Goal: Communication & Community: Answer question/provide support

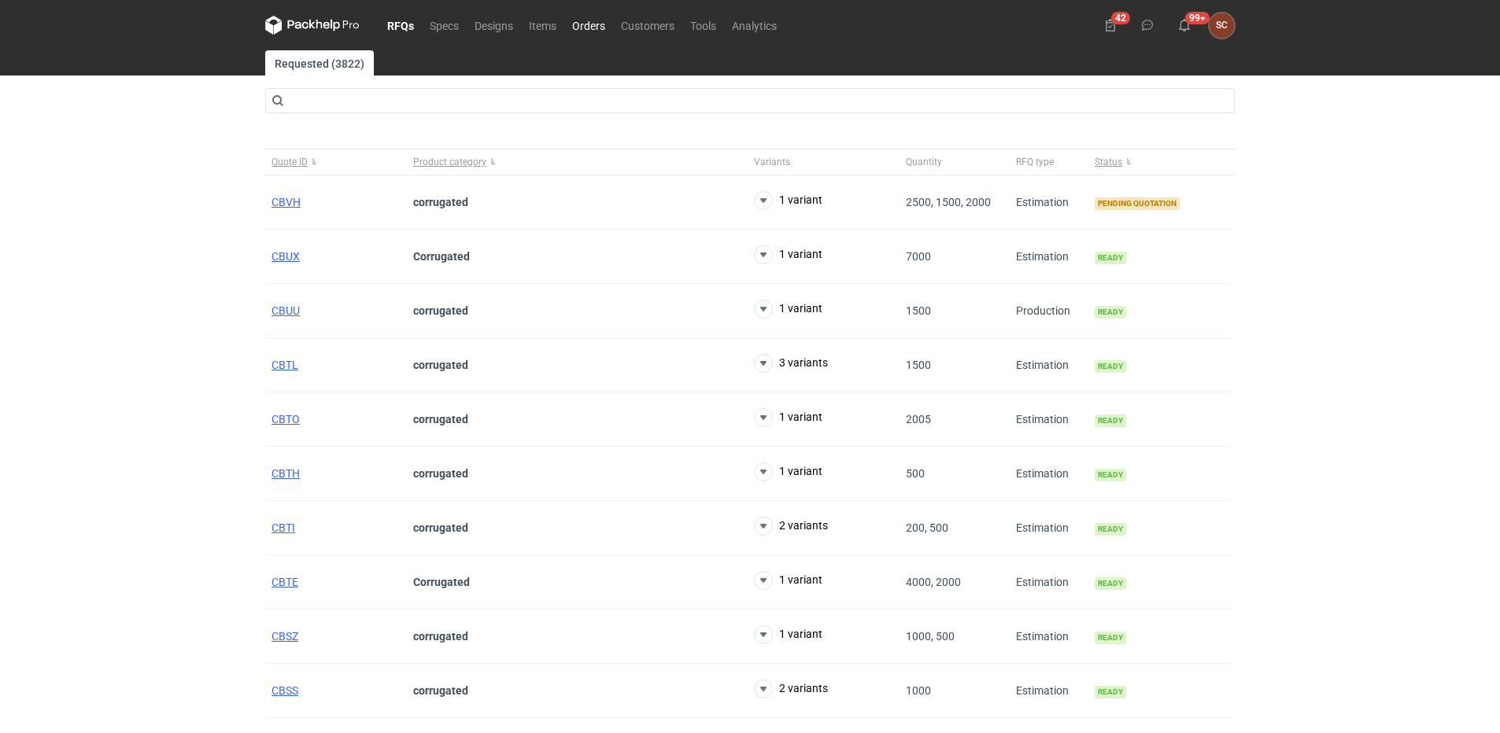
click at [595, 25] on link "Orders" at bounding box center [588, 25] width 49 height 19
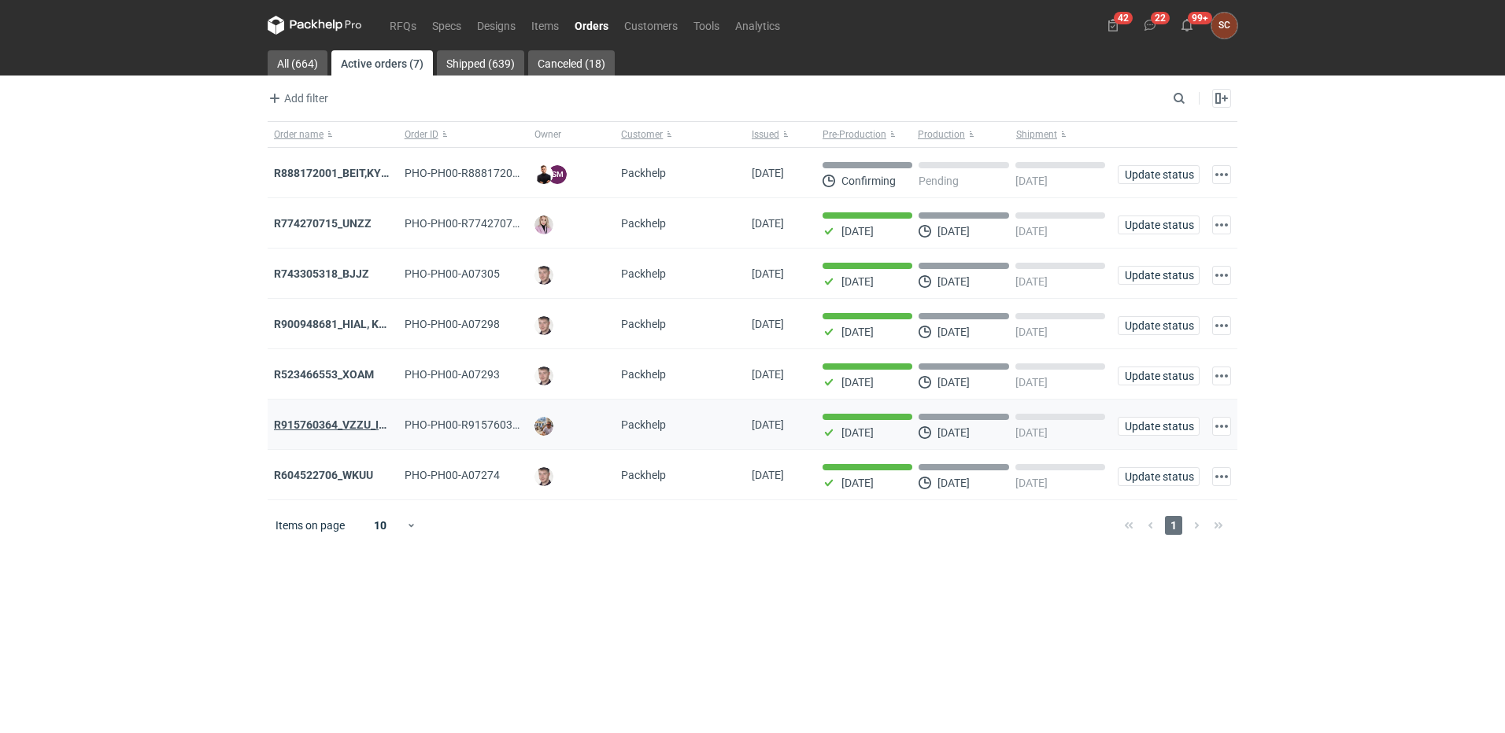
click at [346, 426] on strong "R915760364_VZZU_IOFY" at bounding box center [337, 425] width 126 height 13
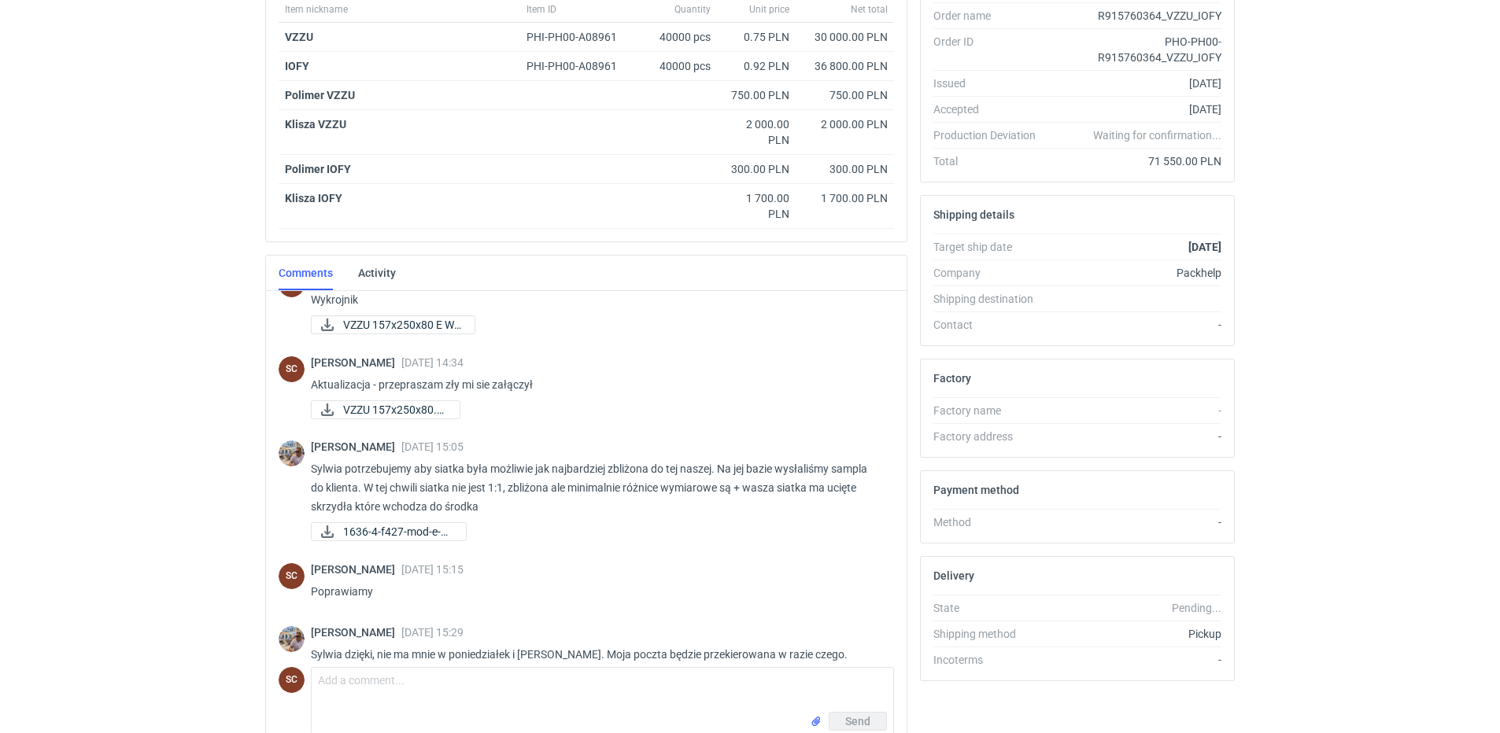
scroll to position [364, 0]
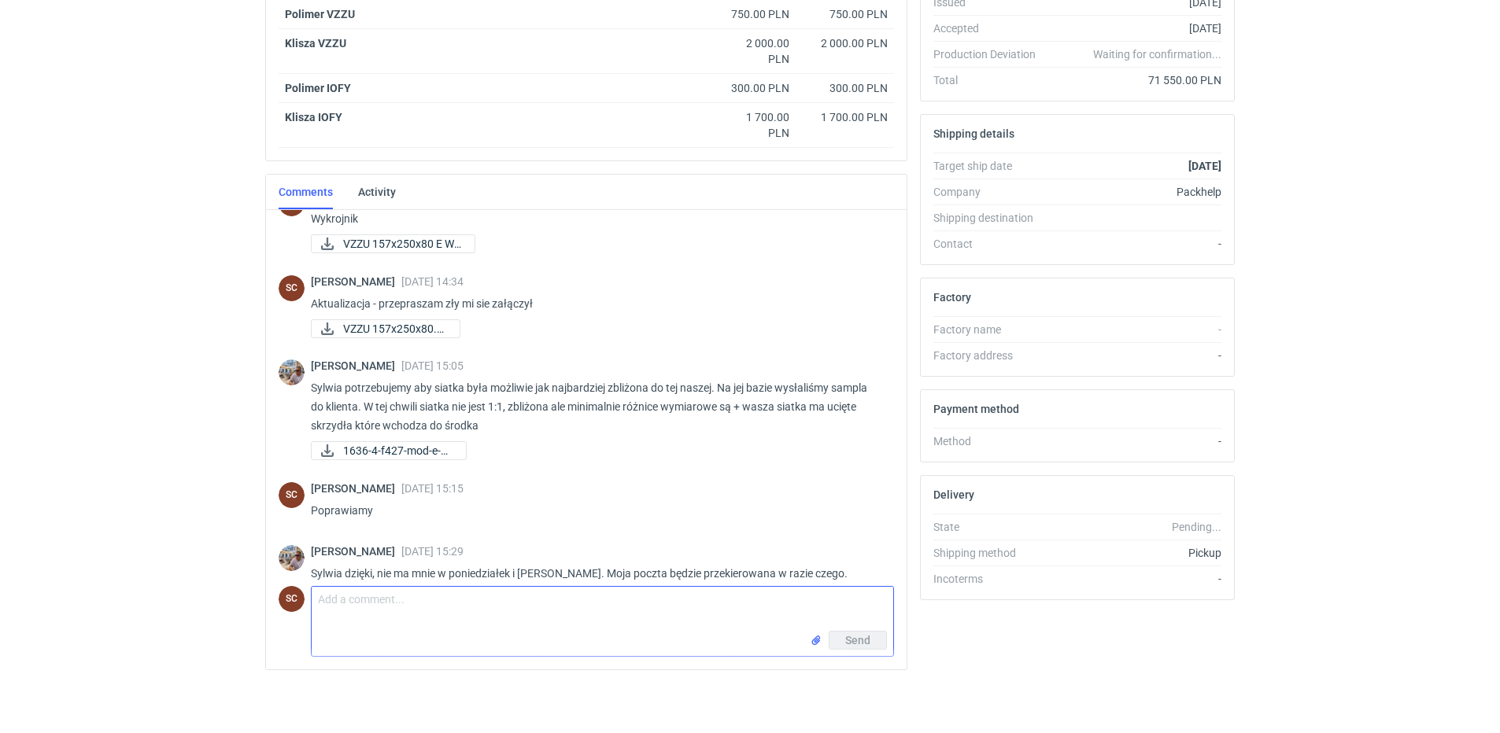
click at [412, 609] on textarea "Comment message" at bounding box center [603, 609] width 582 height 44
type textarea "Nowa siatka w załączniku"
click at [815, 641] on input "file" at bounding box center [816, 641] width 13 height 17
click at [841, 676] on button "Send" at bounding box center [858, 675] width 58 height 19
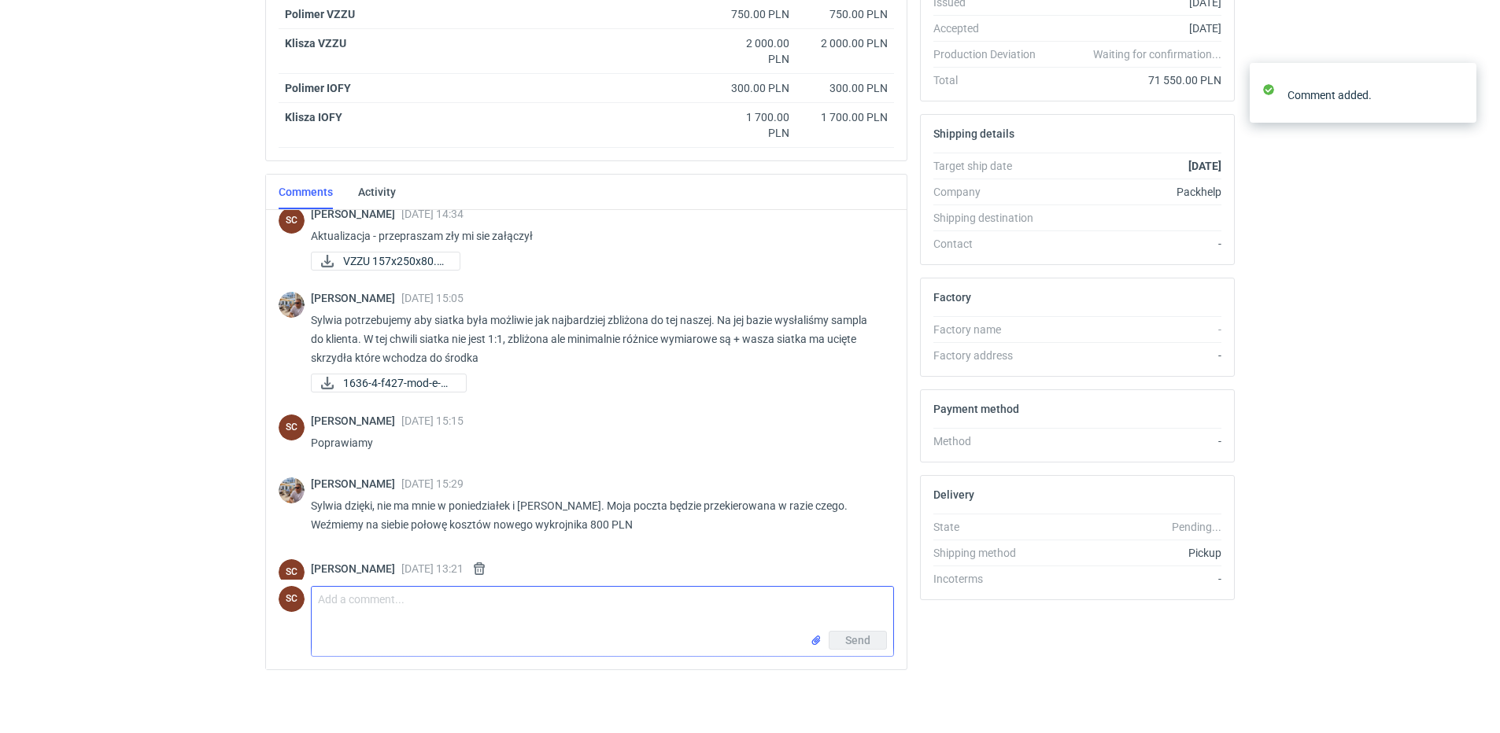
scroll to position [1315, 0]
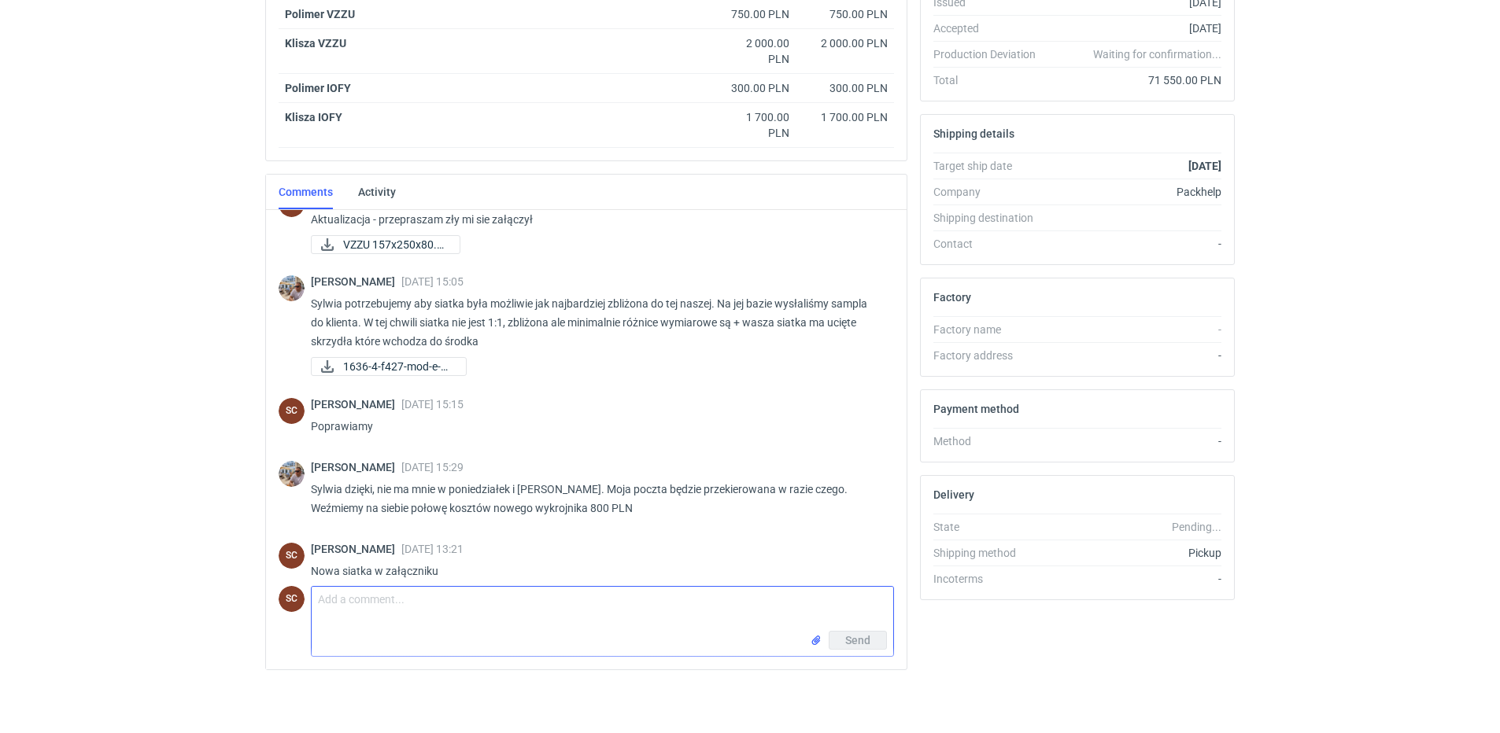
click at [439, 621] on textarea "Comment message" at bounding box center [603, 609] width 582 height 44
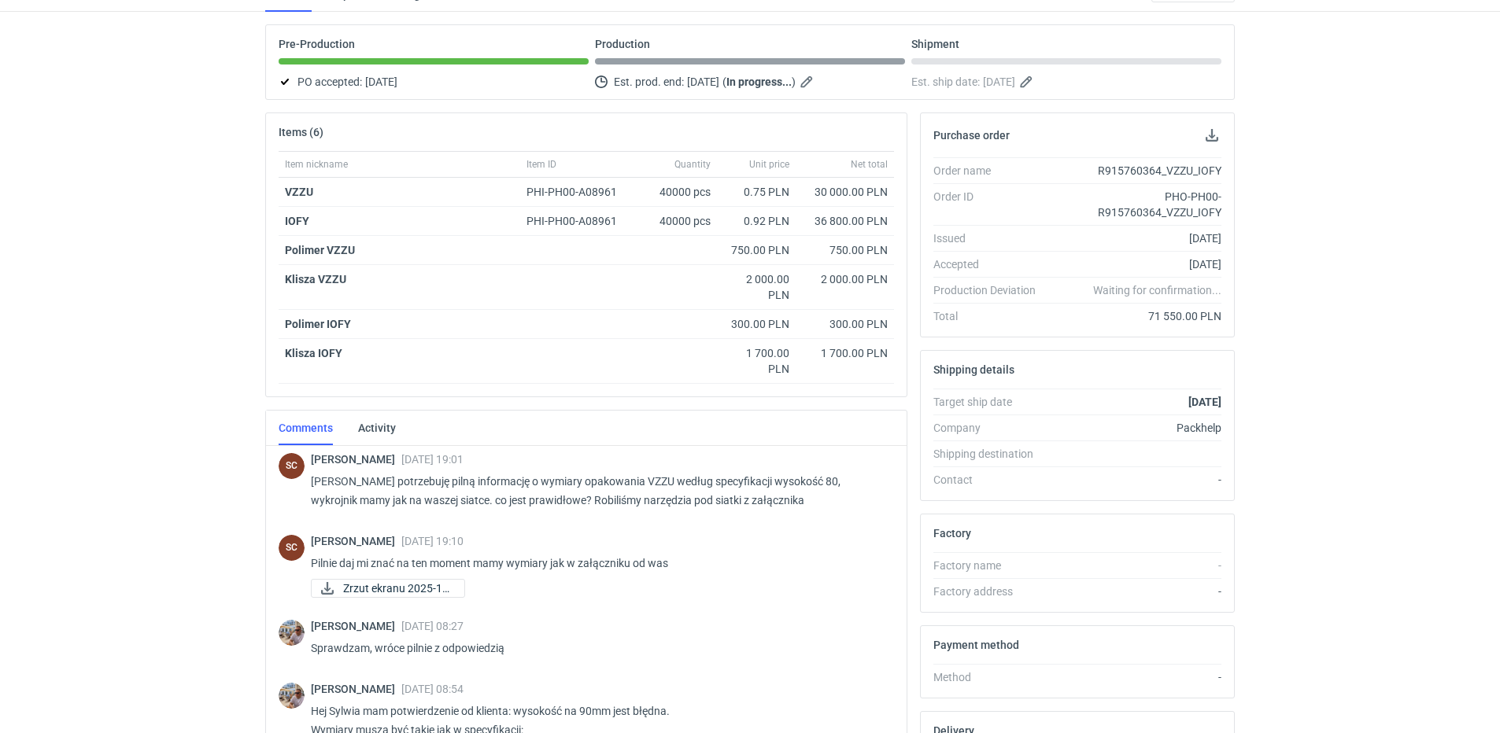
scroll to position [0, 0]
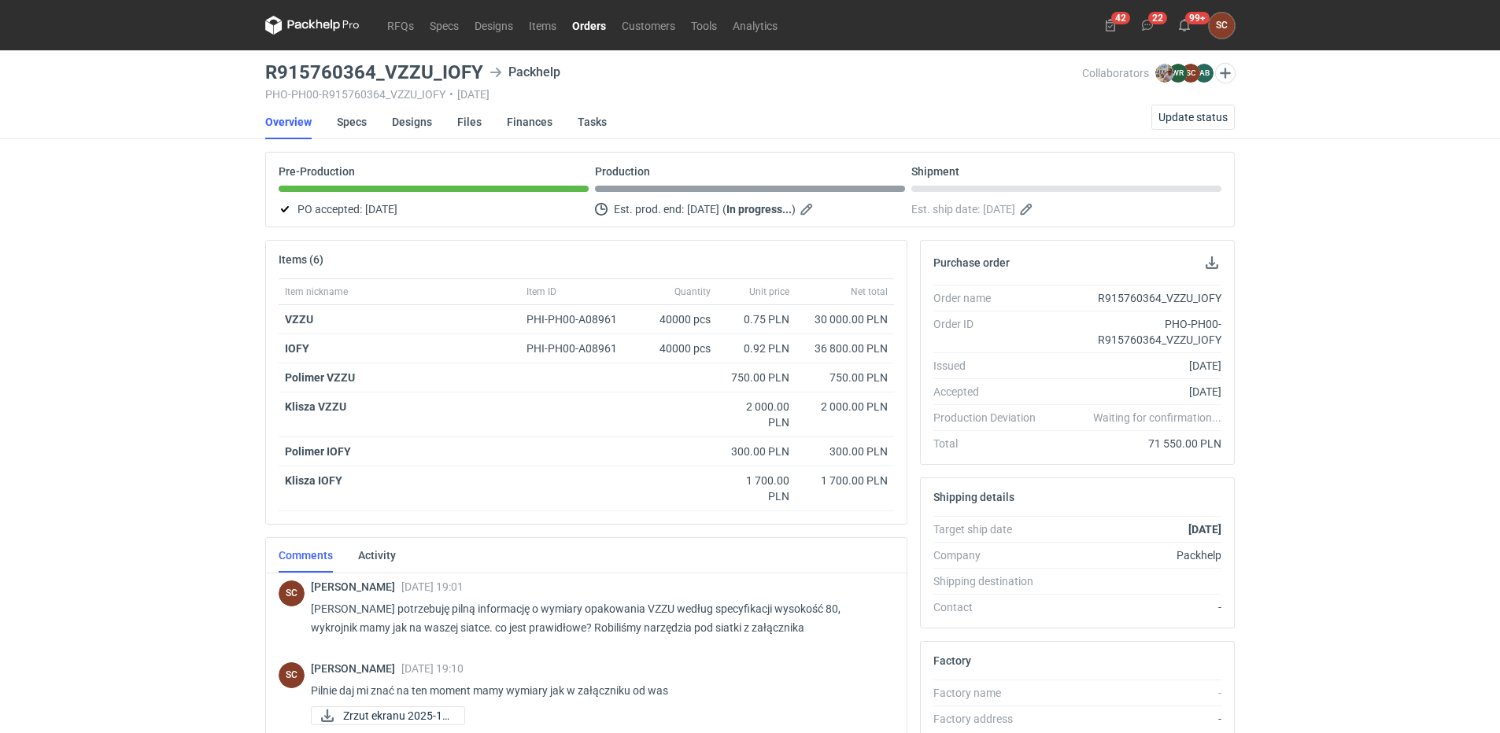
click at [598, 25] on link "Orders" at bounding box center [589, 25] width 50 height 19
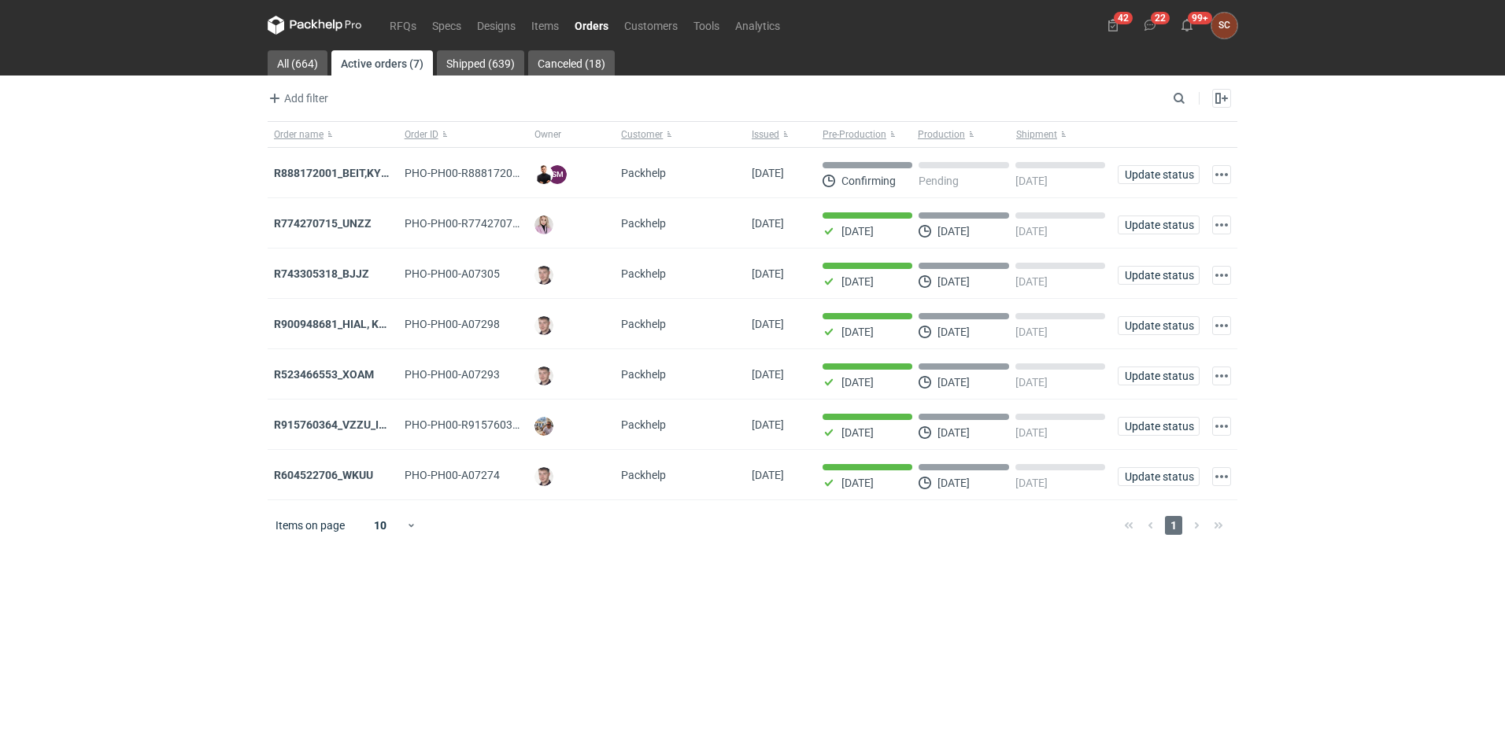
click at [336, 478] on strong "R604522706_WKUU" at bounding box center [323, 475] width 99 height 13
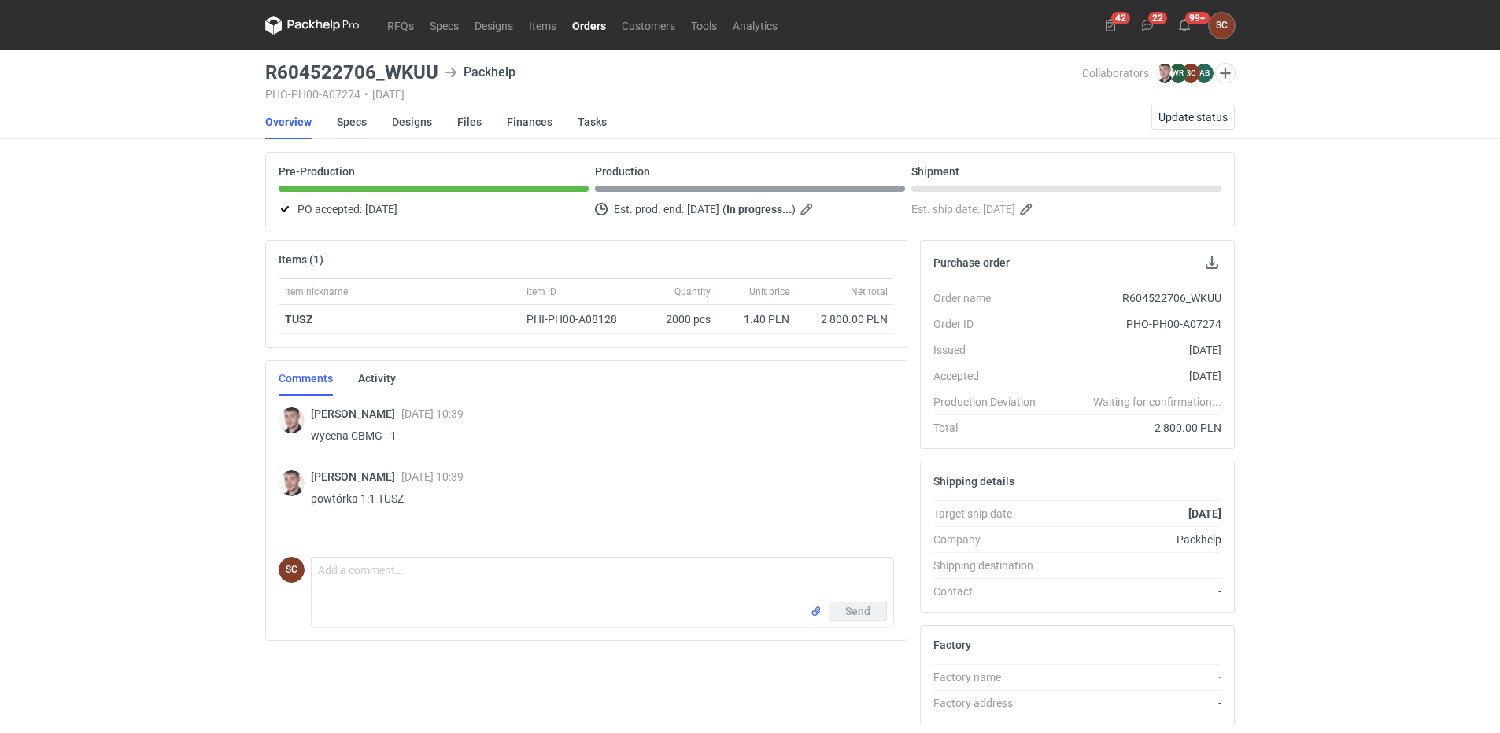
click at [352, 127] on link "Specs" at bounding box center [352, 122] width 30 height 35
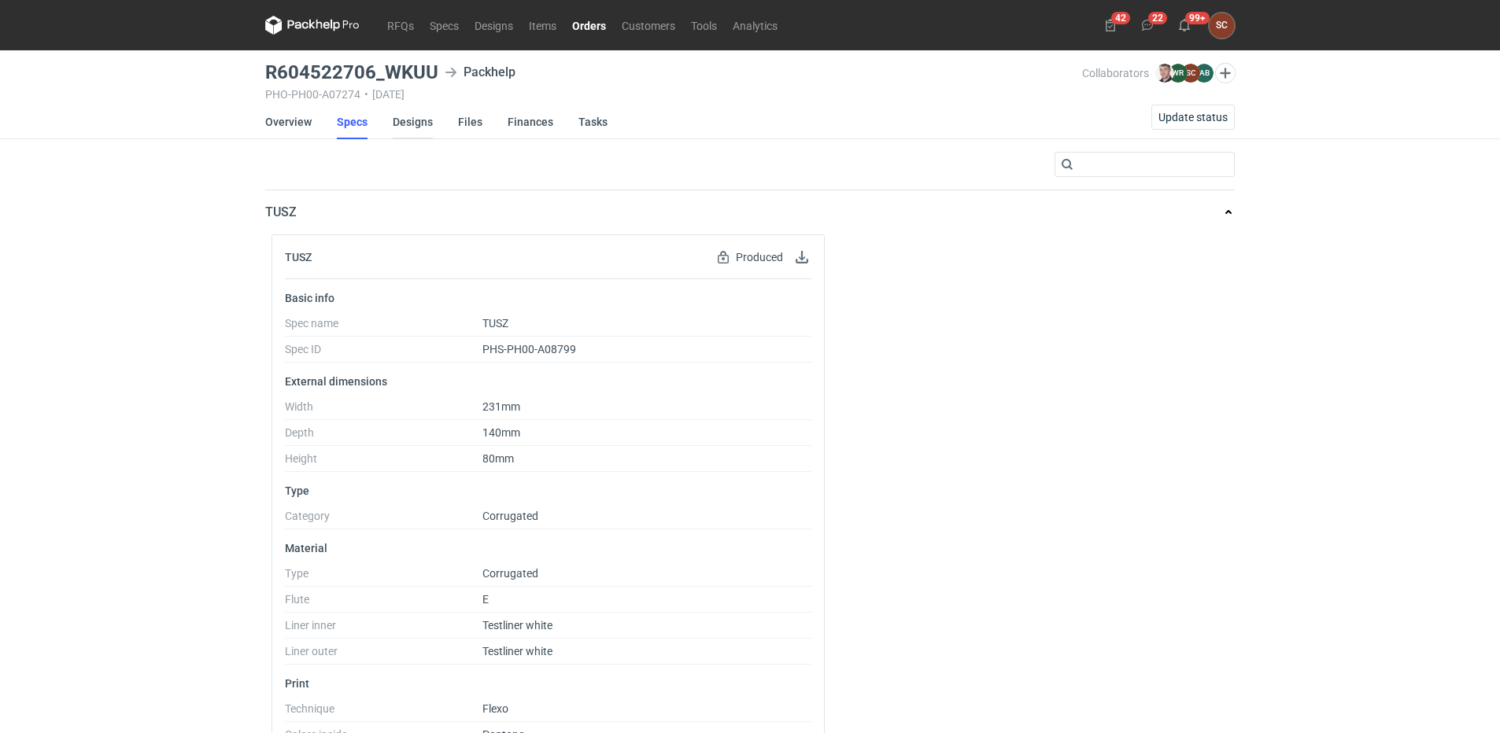
click at [421, 125] on link "Designs" at bounding box center [413, 122] width 40 height 35
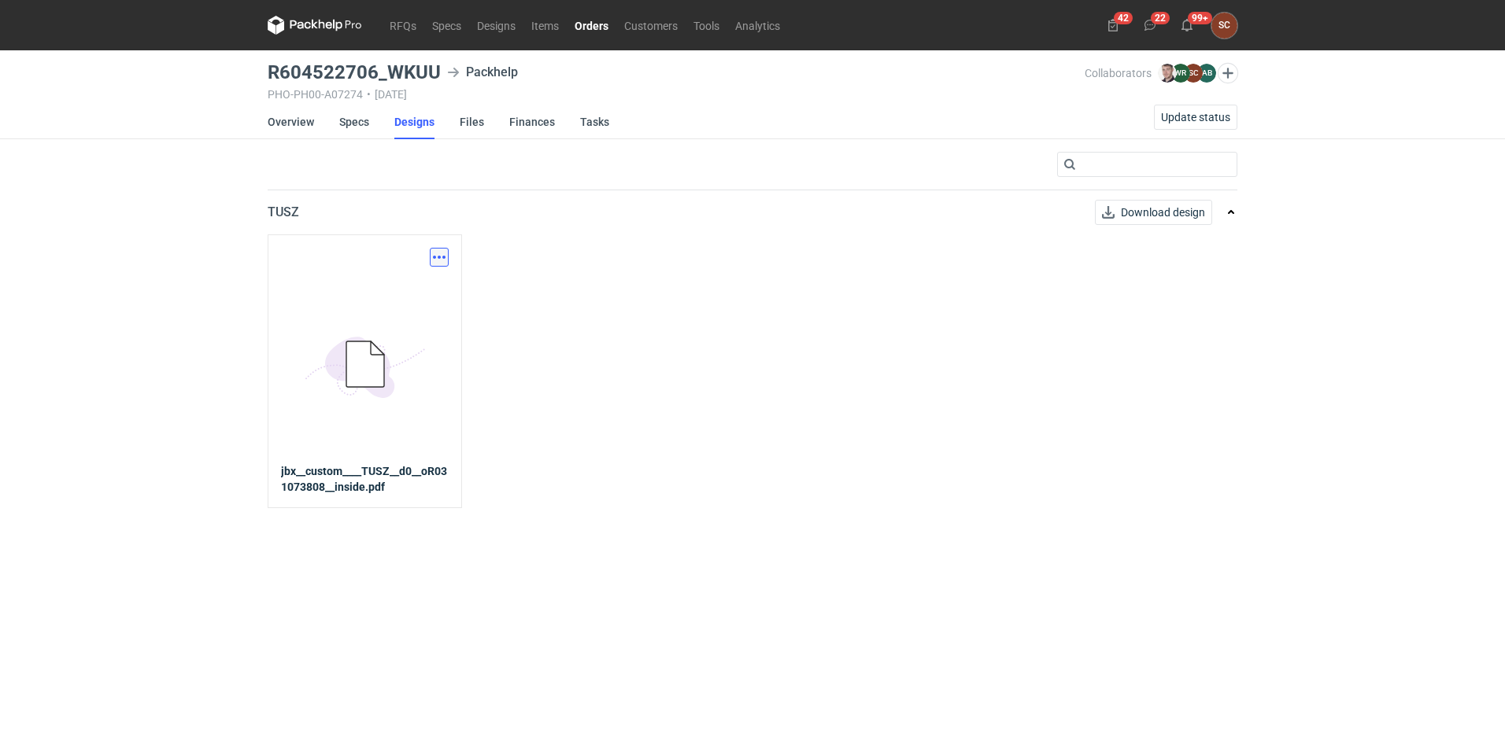
click at [440, 254] on button "button" at bounding box center [439, 257] width 19 height 19
click at [401, 294] on link "Download design part" at bounding box center [369, 291] width 145 height 25
click at [272, 123] on link "Overview" at bounding box center [291, 122] width 46 height 35
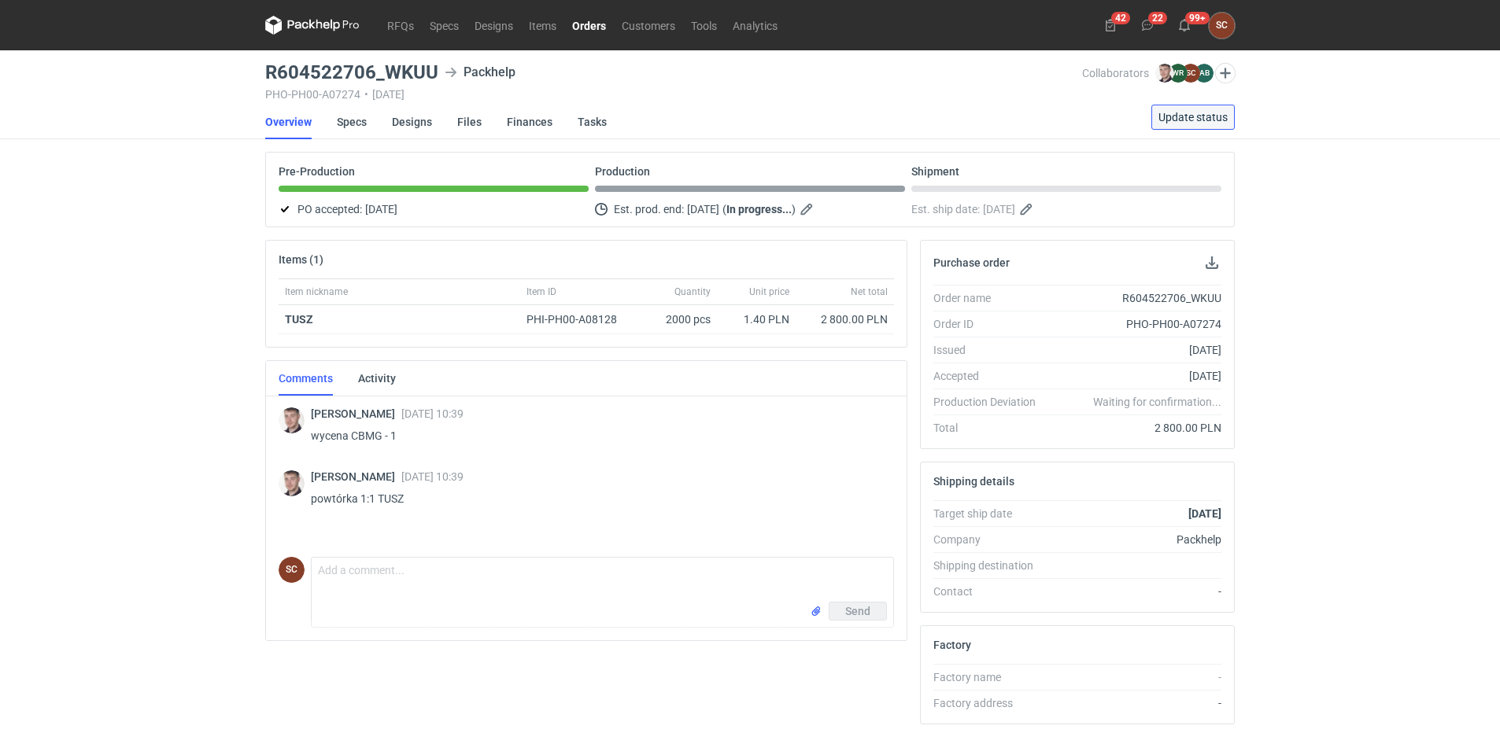
click at [1203, 112] on span "Update status" at bounding box center [1192, 117] width 69 height 11
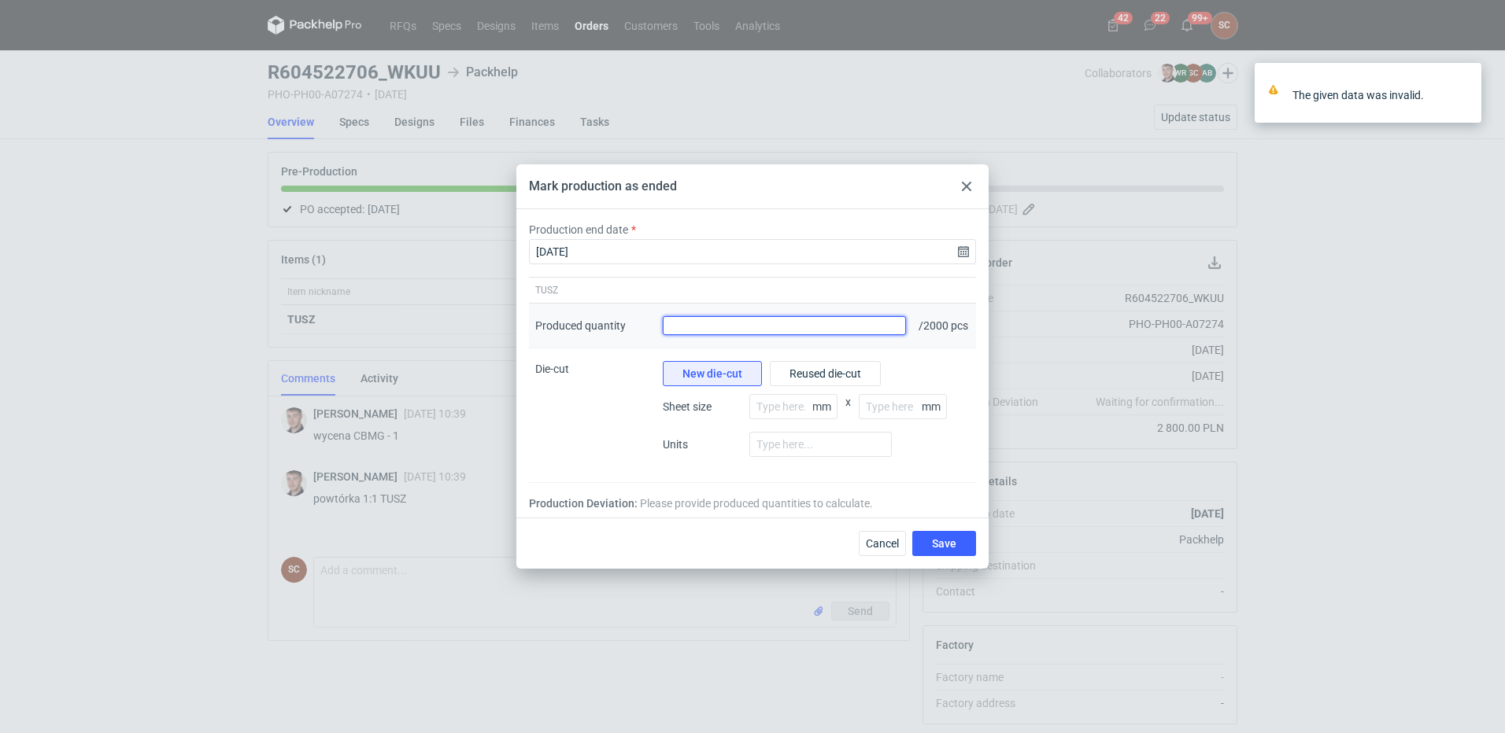
click at [700, 318] on input "Produced quantity" at bounding box center [784, 325] width 243 height 19
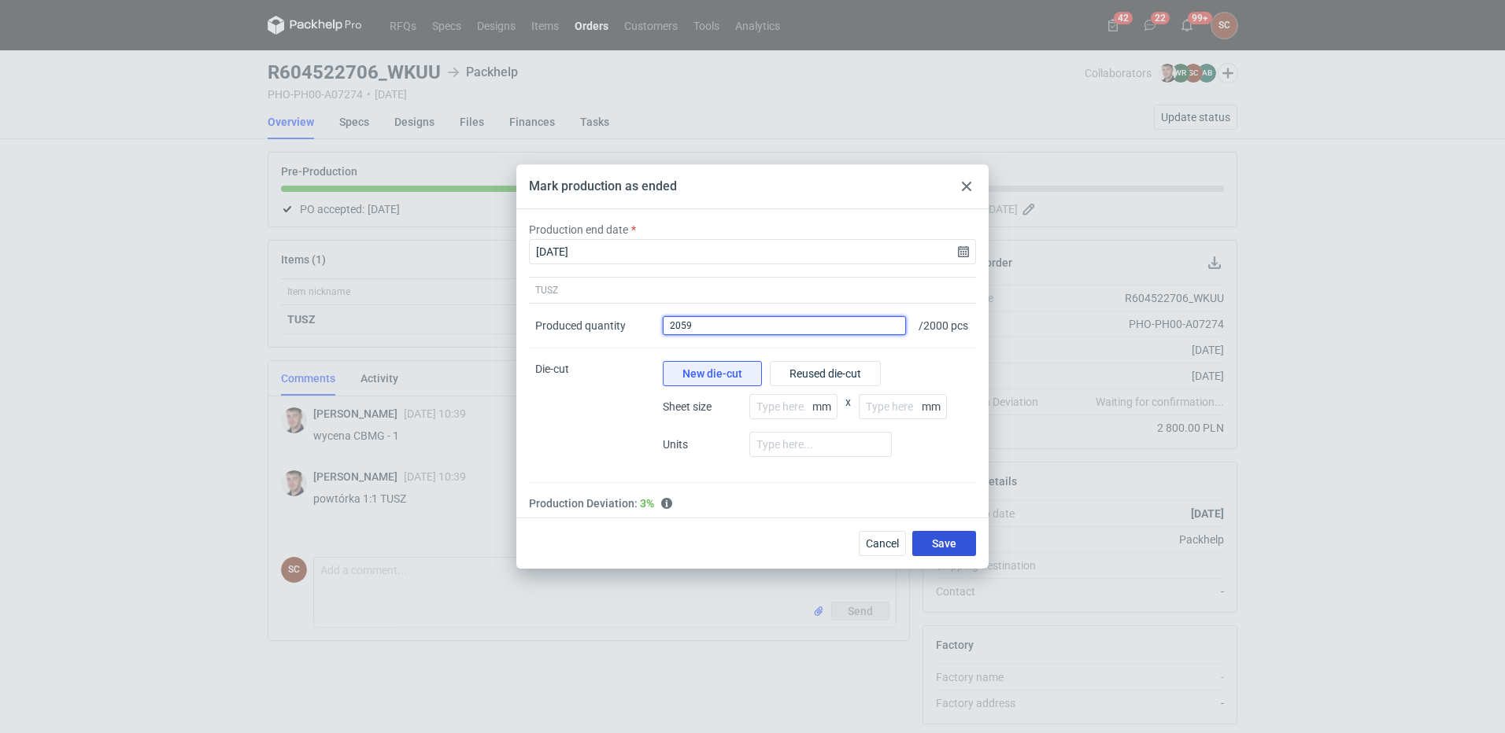
type input "2059"
click at [968, 545] on button "Save" at bounding box center [944, 543] width 64 height 25
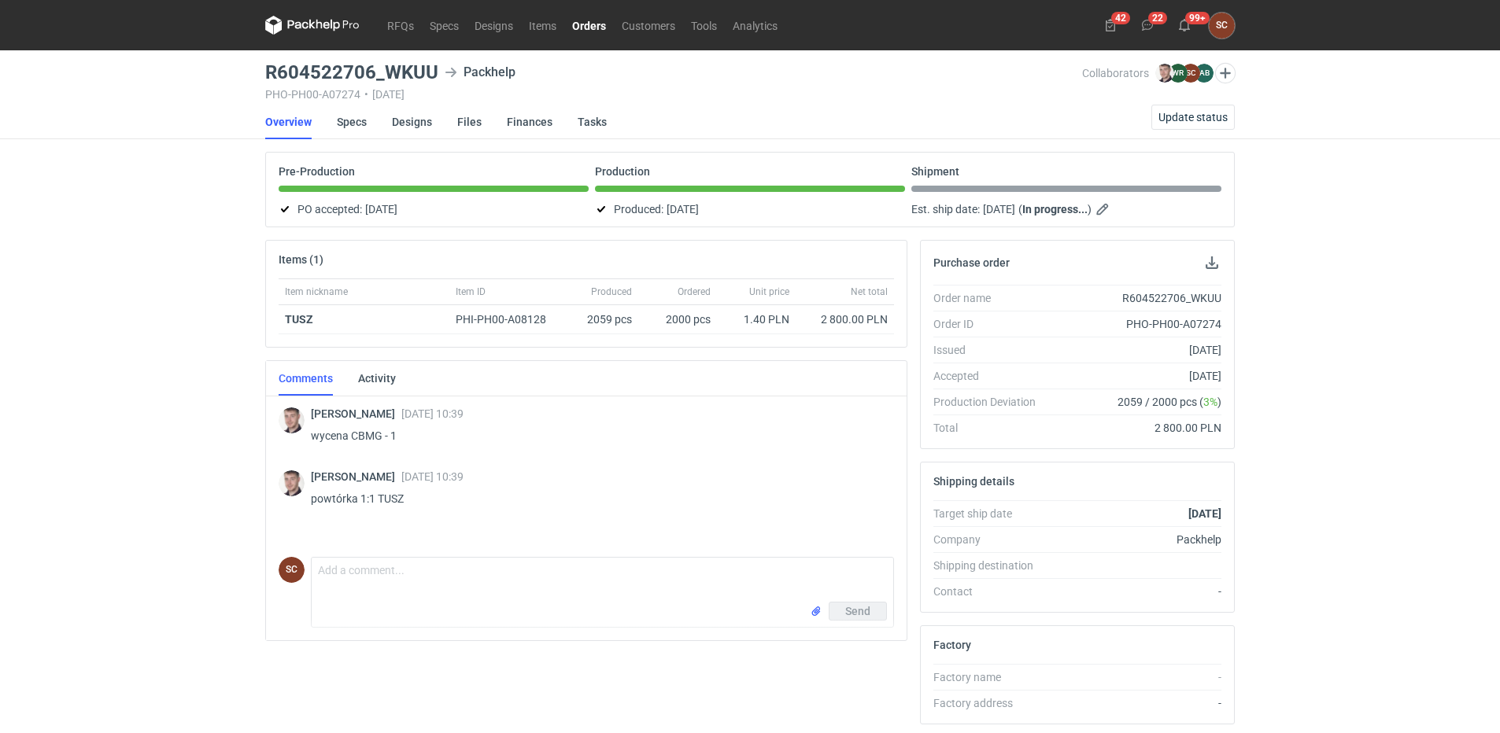
click at [584, 20] on link "Orders" at bounding box center [589, 25] width 50 height 19
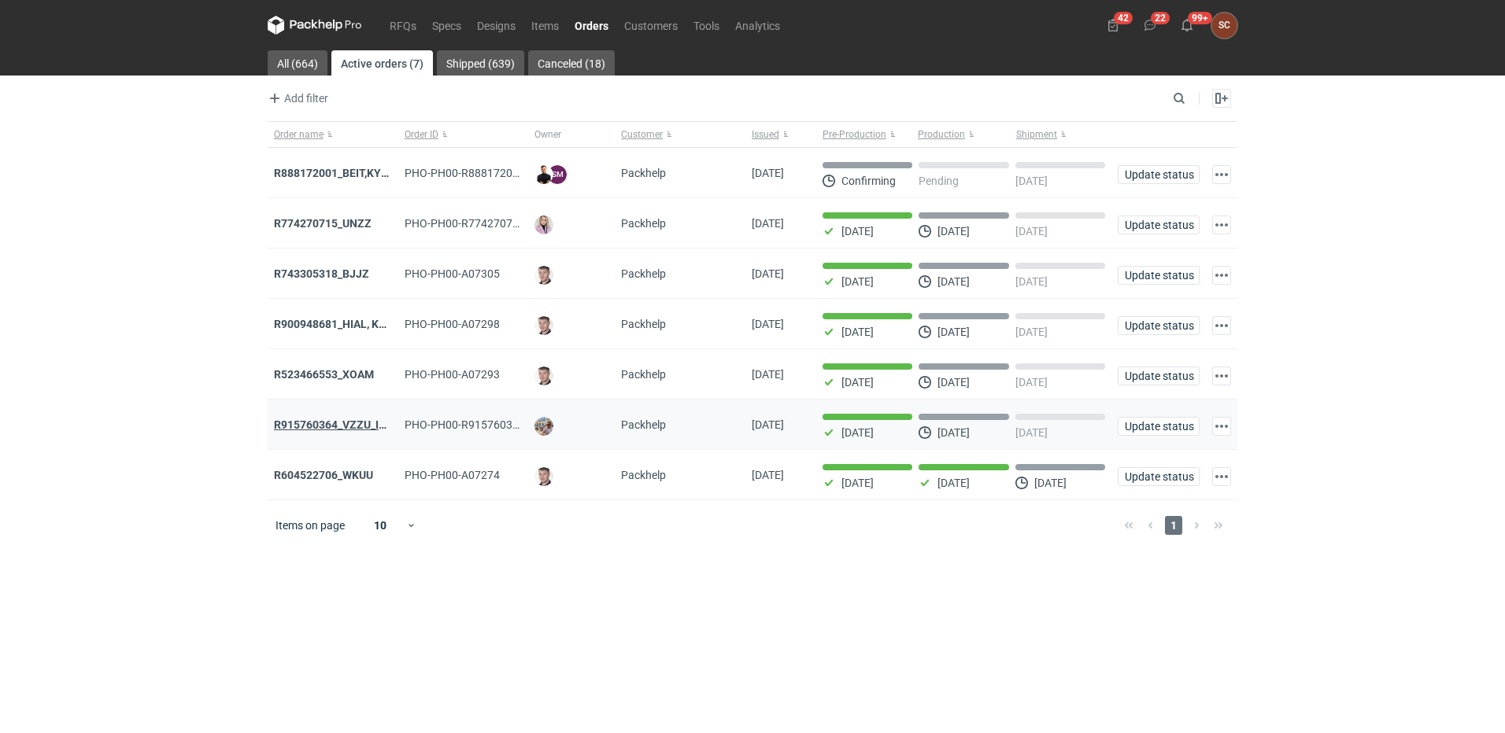
click at [340, 429] on strong "R915760364_VZZU_IOFY" at bounding box center [337, 425] width 126 height 13
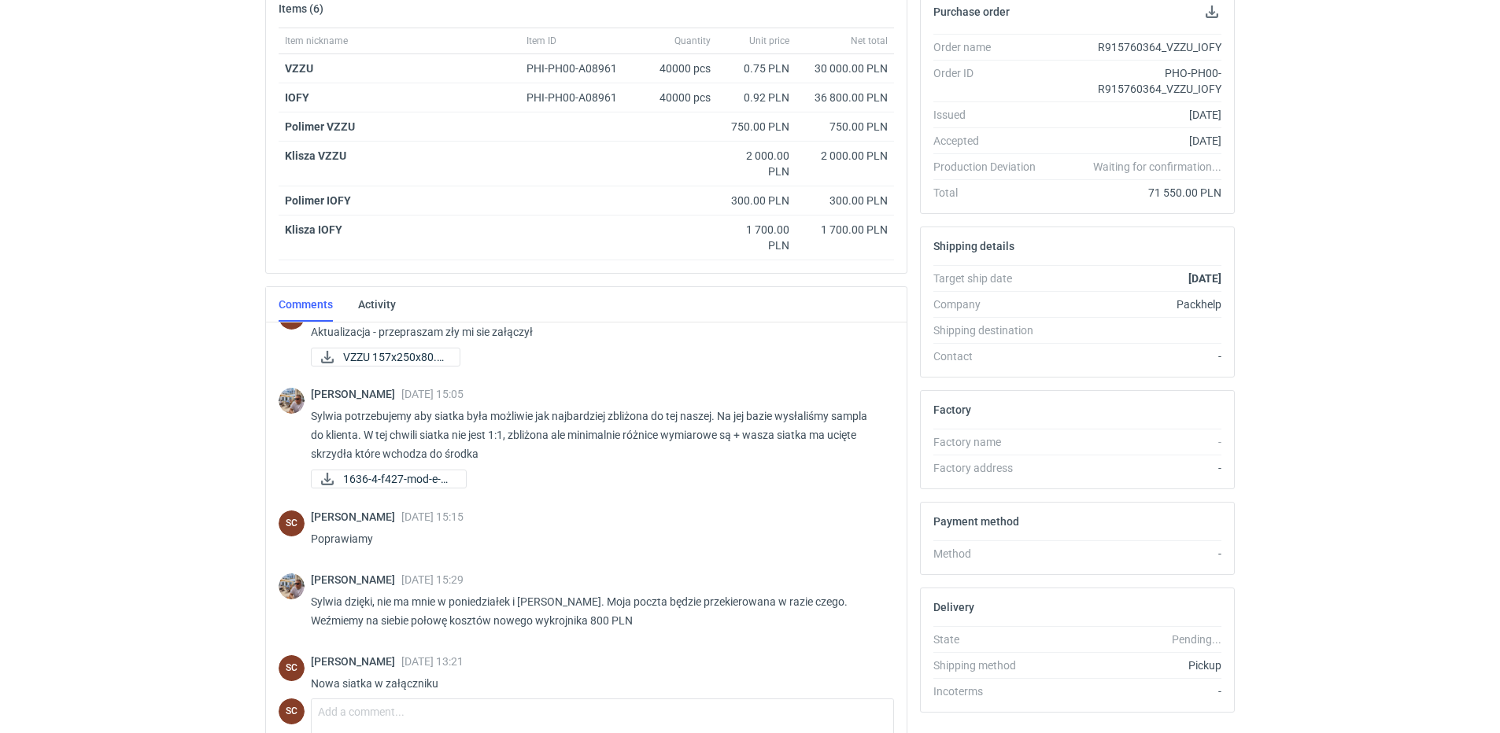
scroll to position [364, 0]
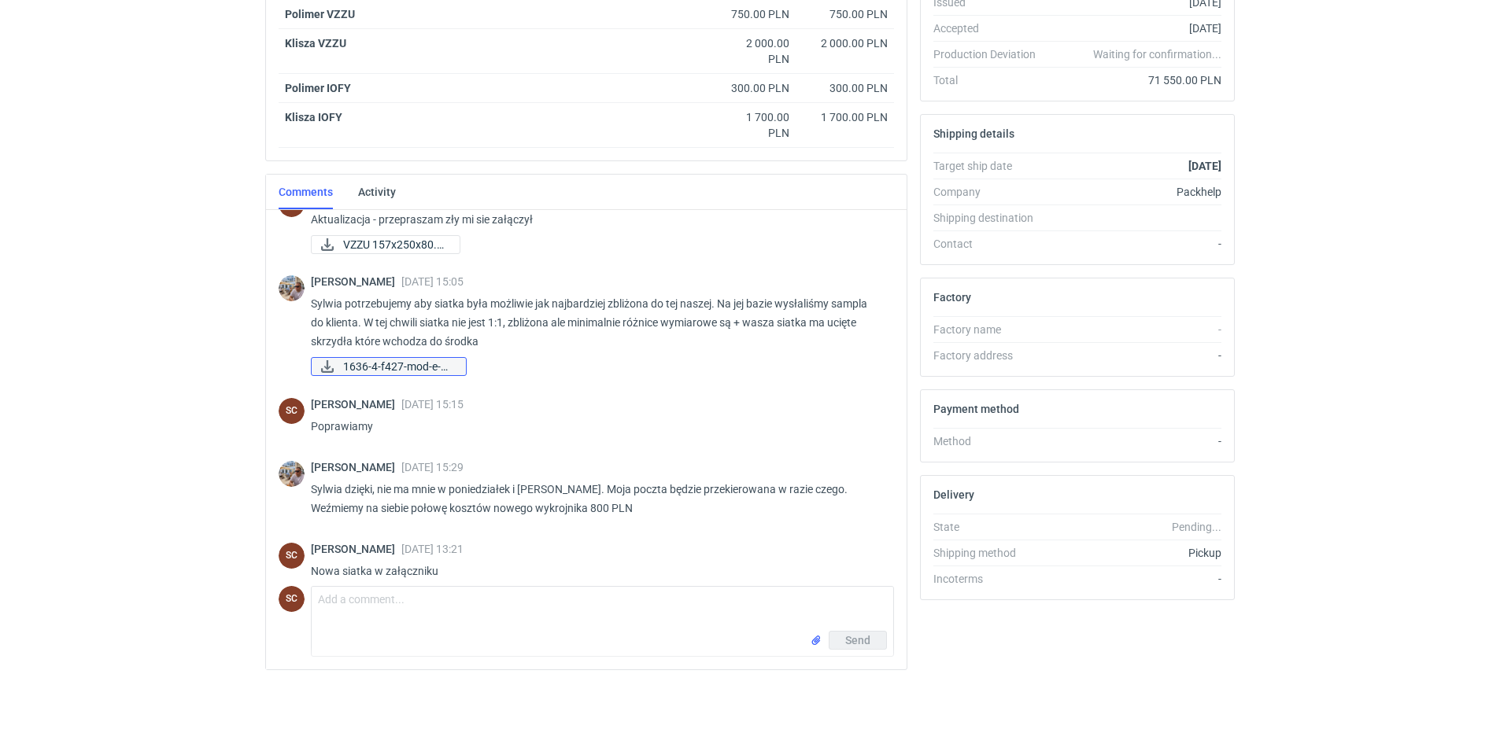
click at [395, 358] on span "1636-4-f427-mod-e-2...." at bounding box center [398, 366] width 110 height 17
click at [360, 606] on textarea "Comment message" at bounding box center [603, 609] width 582 height 44
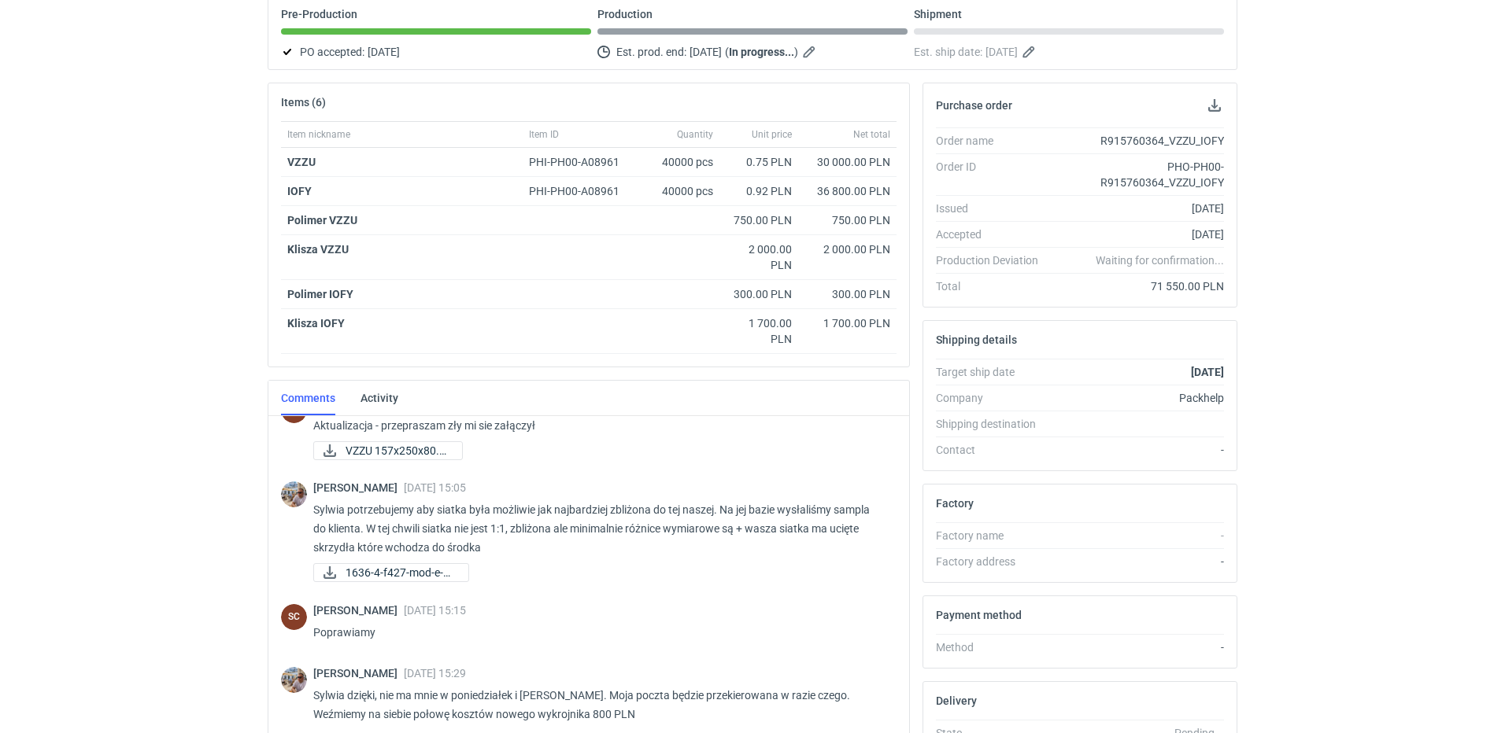
scroll to position [0, 0]
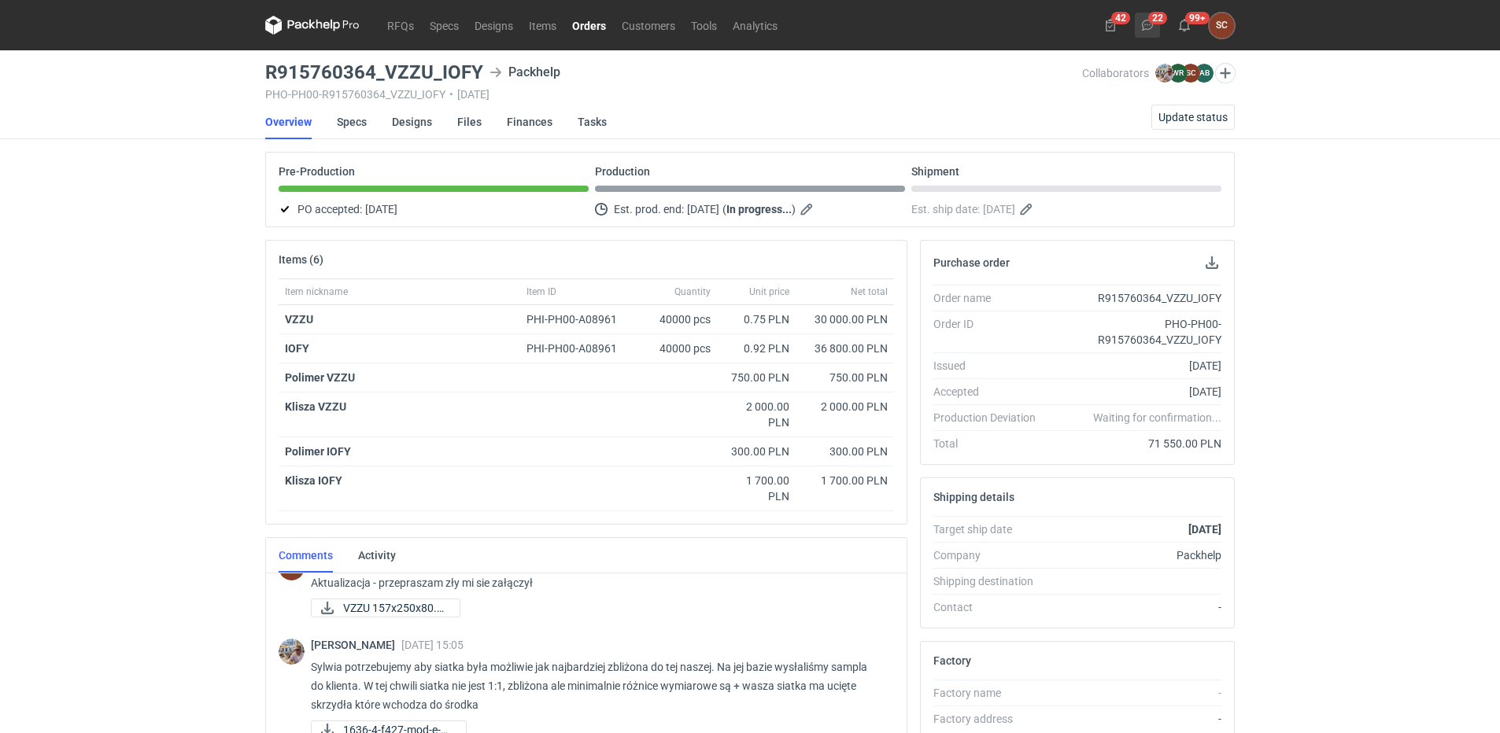
click at [1147, 21] on icon at bounding box center [1147, 25] width 13 height 13
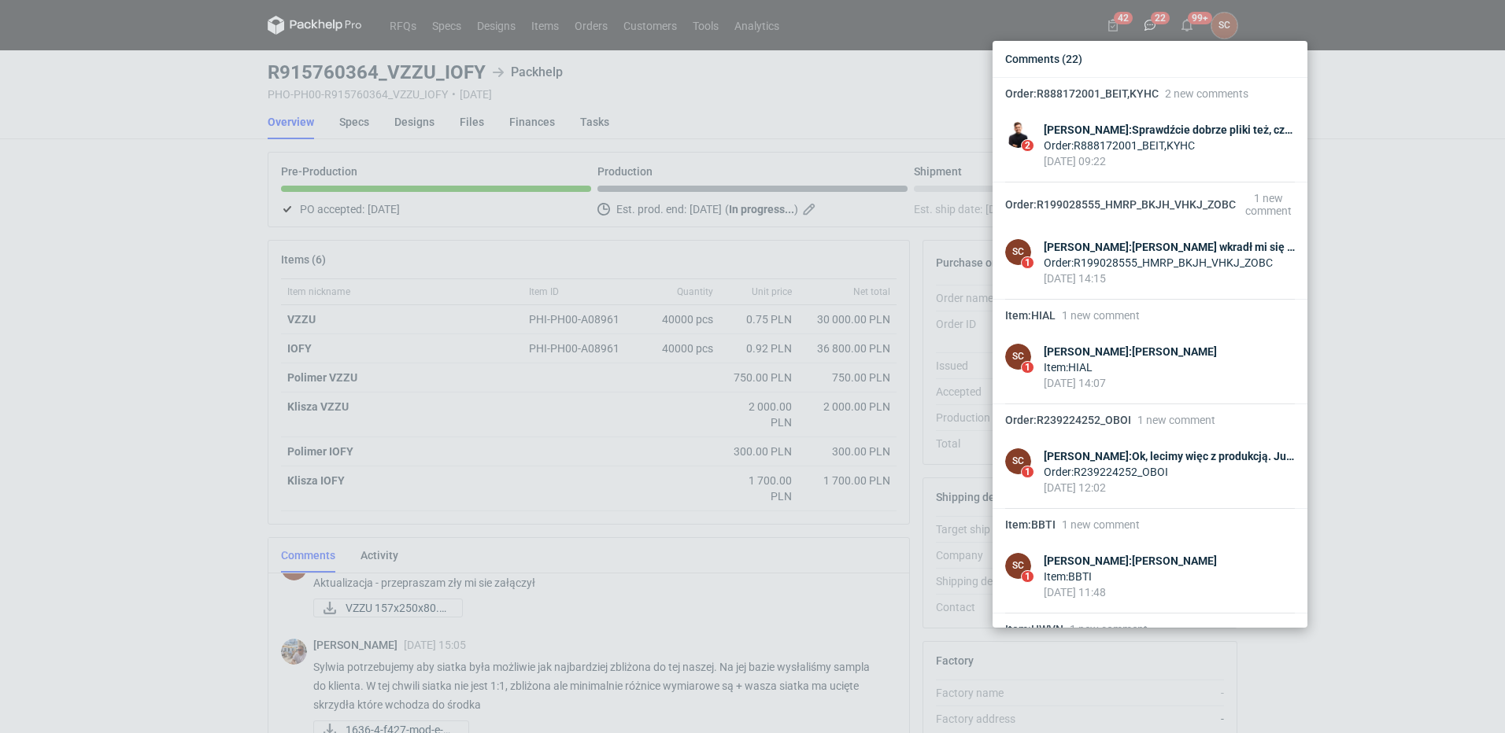
click at [575, 28] on div "Comments (22) Order : R888172001_BEIT,KYHC 2 new comments 2 [PERSON_NAME] : Spr…" at bounding box center [752, 366] width 1505 height 733
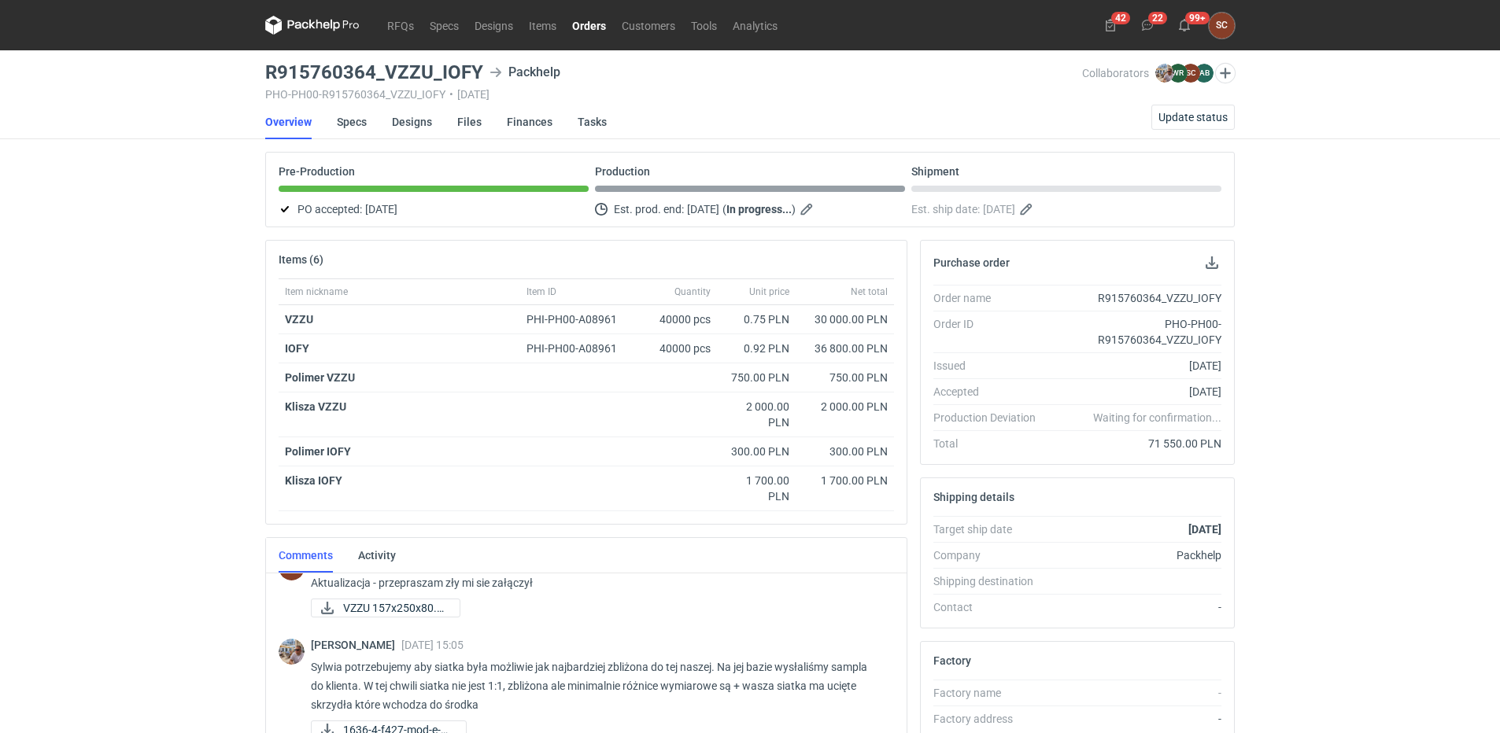
click at [585, 28] on link "Orders" at bounding box center [589, 25] width 50 height 19
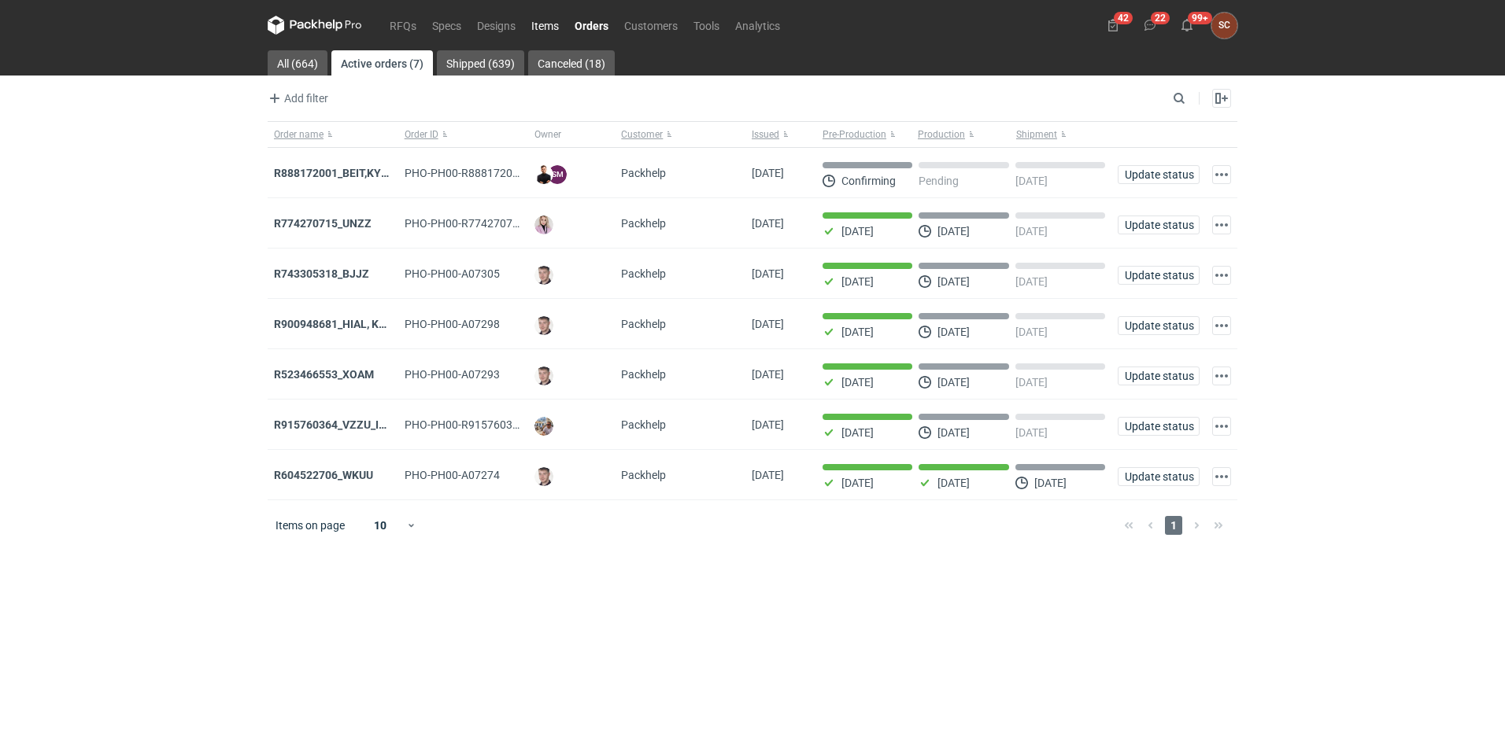
click at [556, 24] on link "Items" at bounding box center [544, 25] width 43 height 19
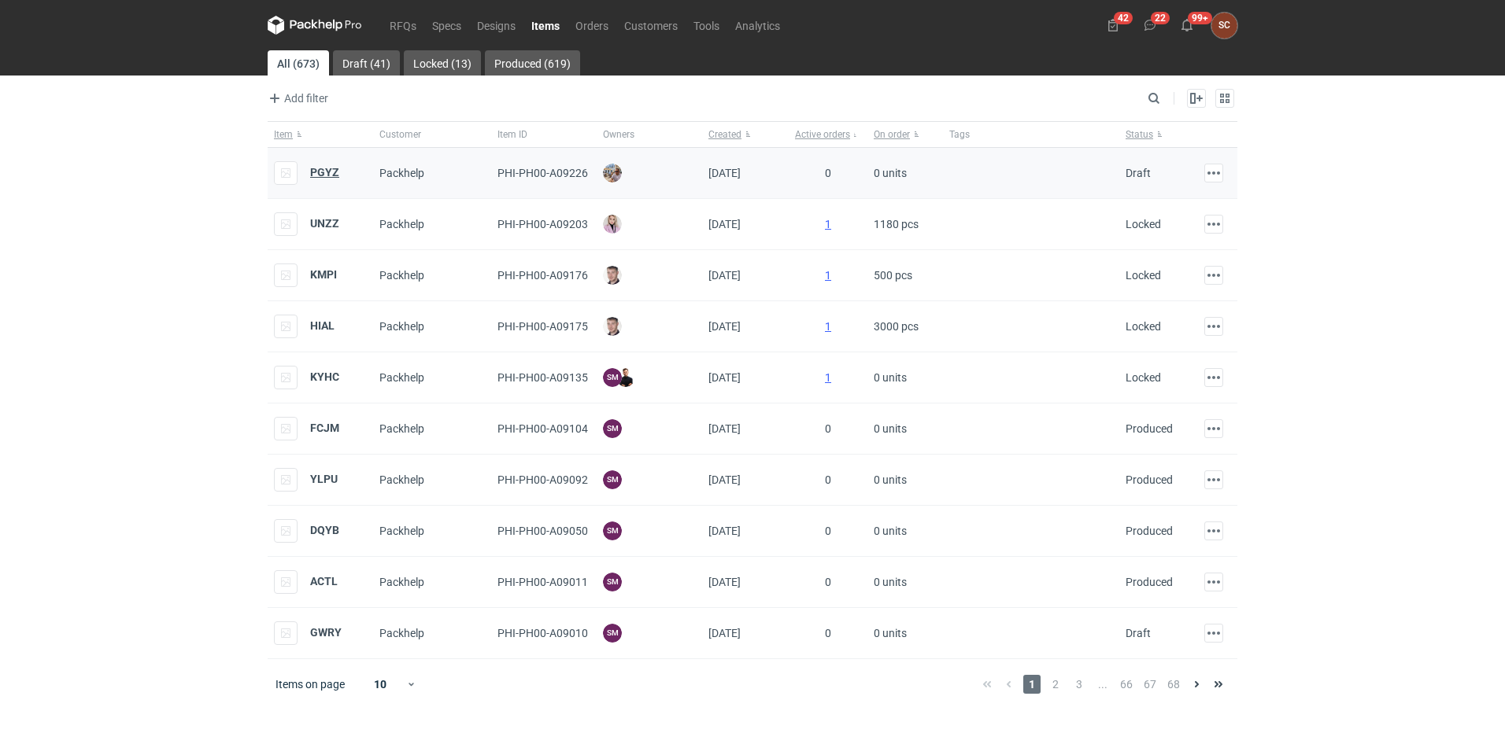
click at [317, 170] on strong "PGYZ" at bounding box center [324, 172] width 29 height 13
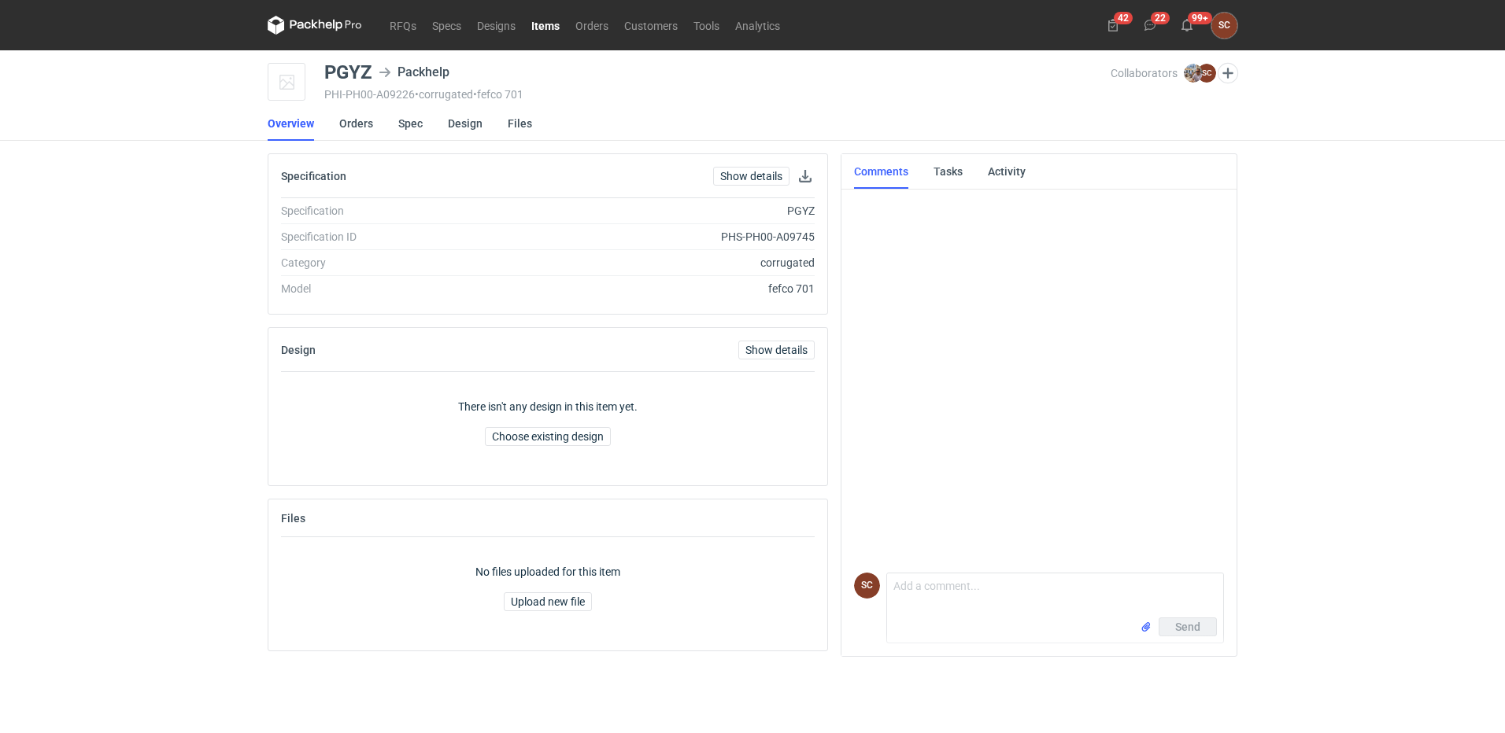
scroll to position [6, 0]
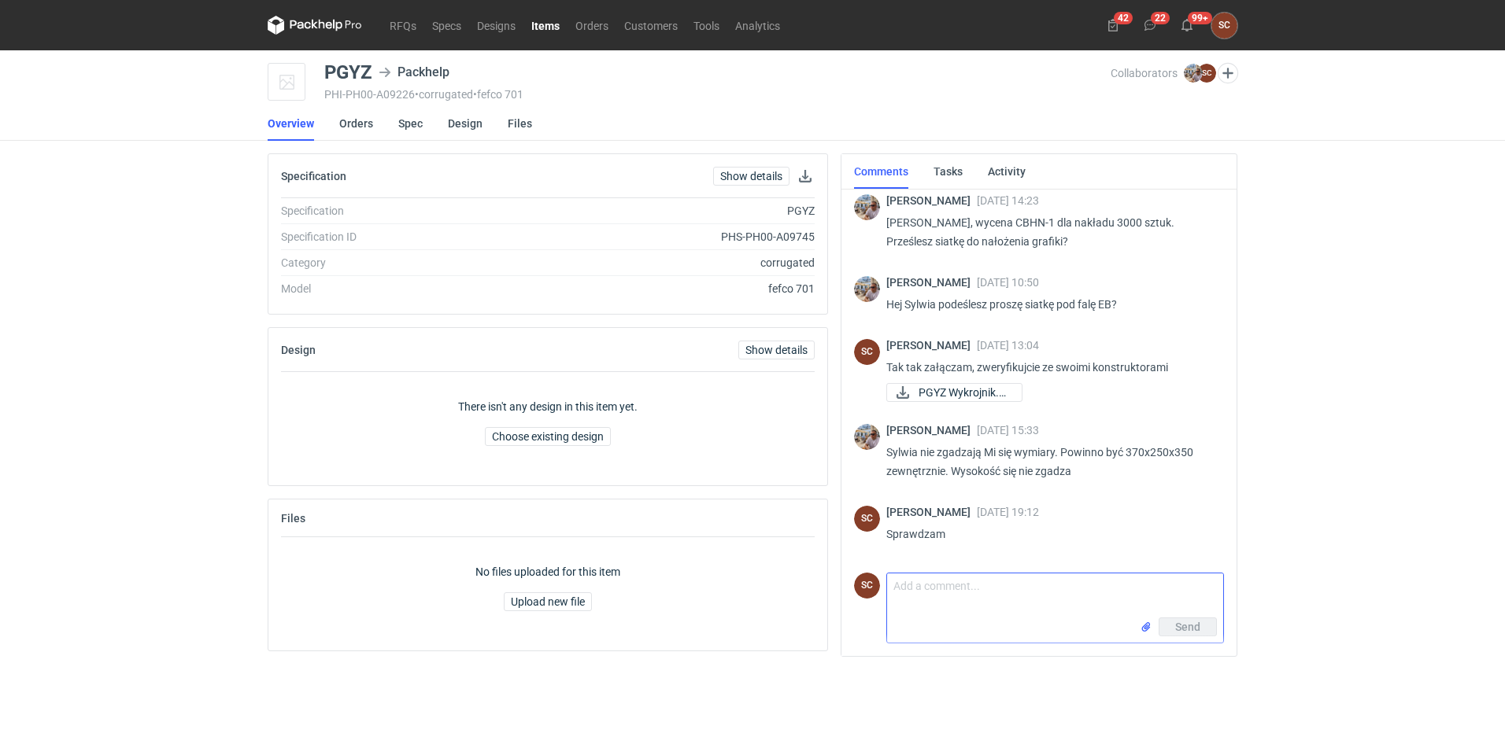
click at [958, 594] on textarea "Comment message" at bounding box center [1055, 596] width 336 height 44
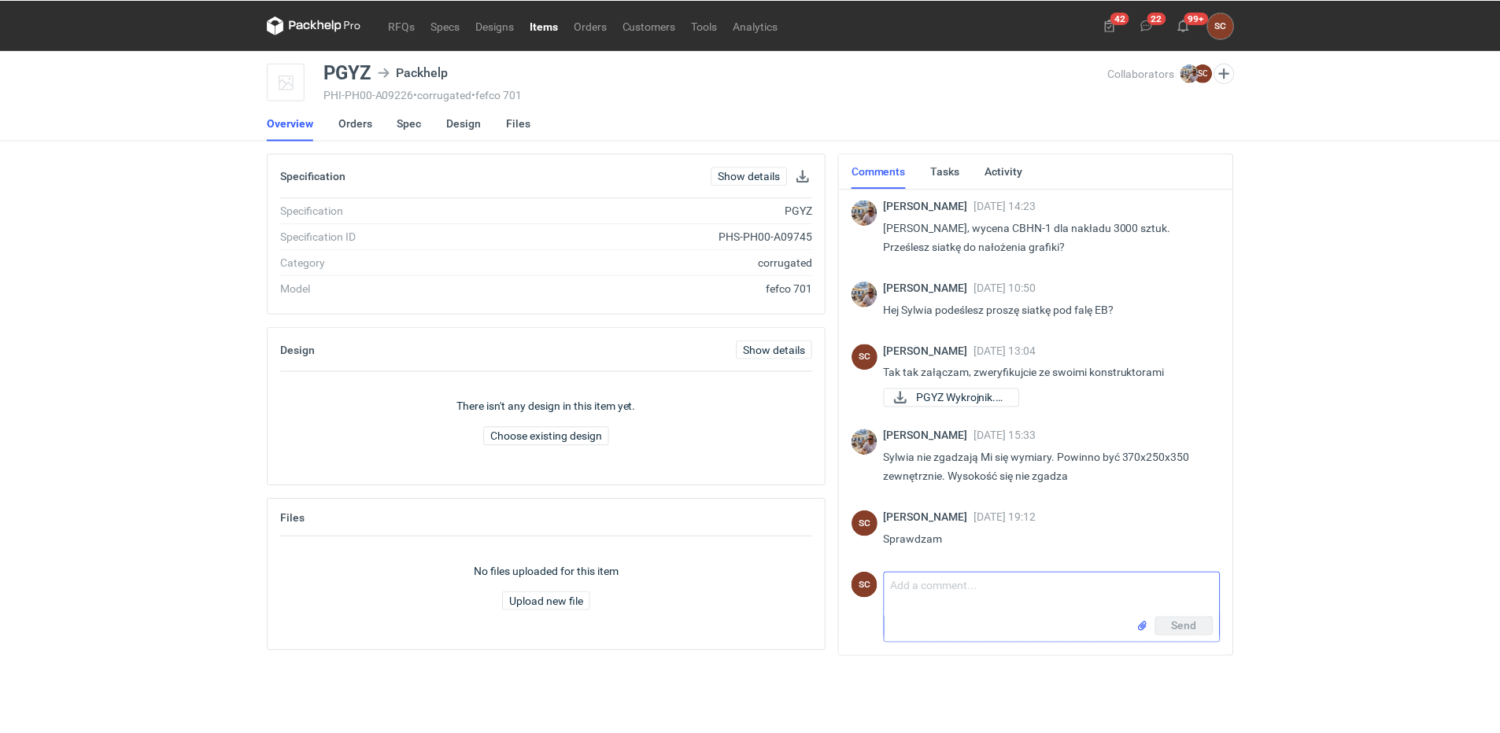
scroll to position [0, 0]
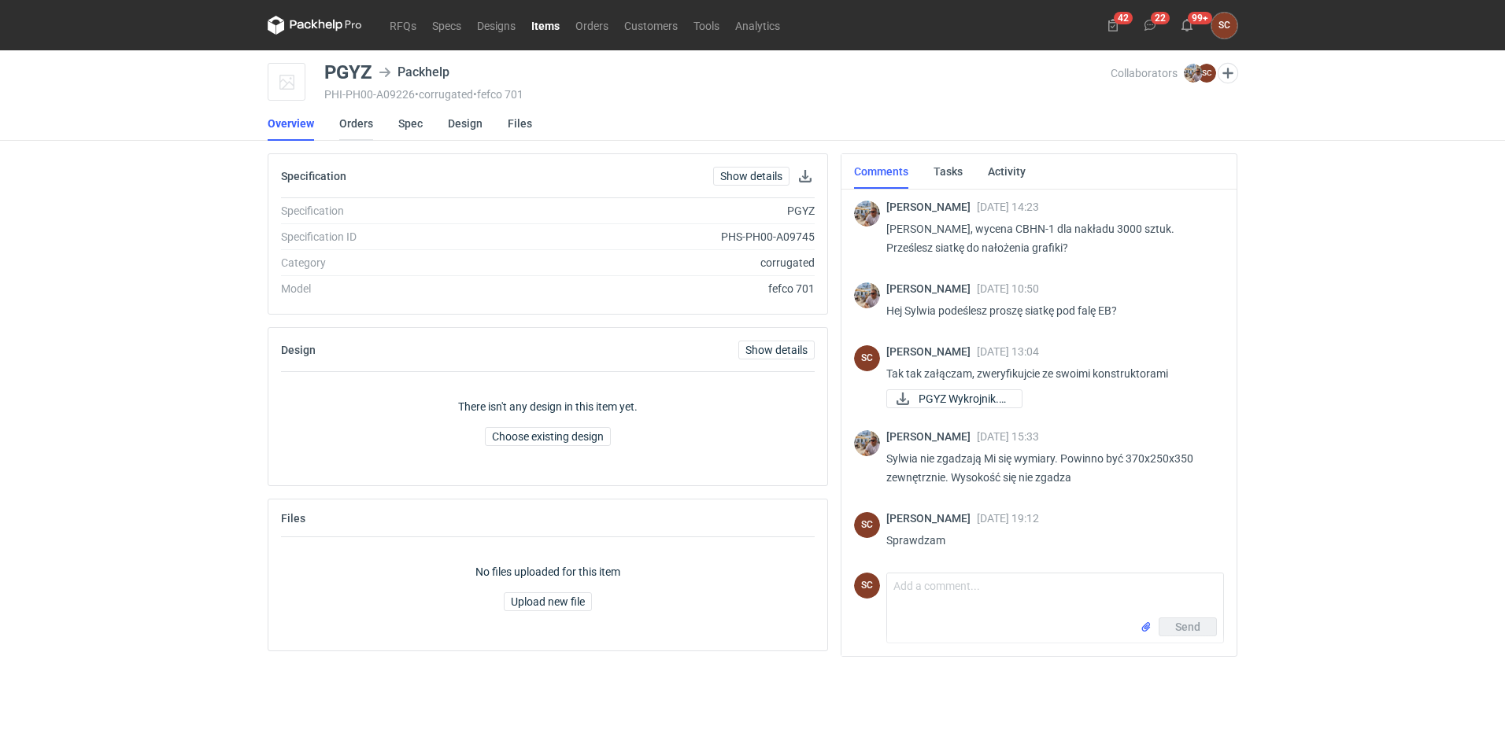
click at [353, 124] on link "Orders" at bounding box center [356, 123] width 34 height 35
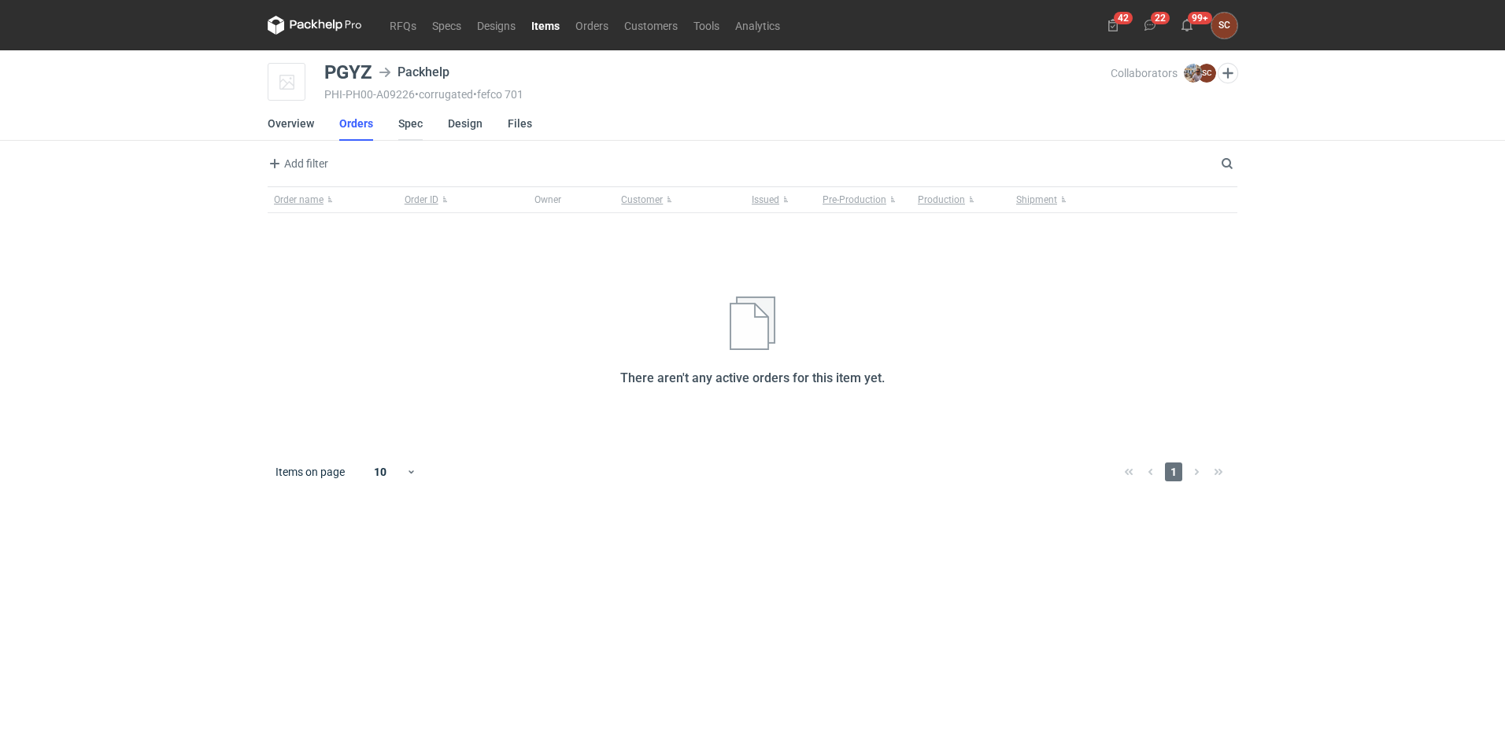
click at [414, 120] on link "Spec" at bounding box center [410, 123] width 24 height 35
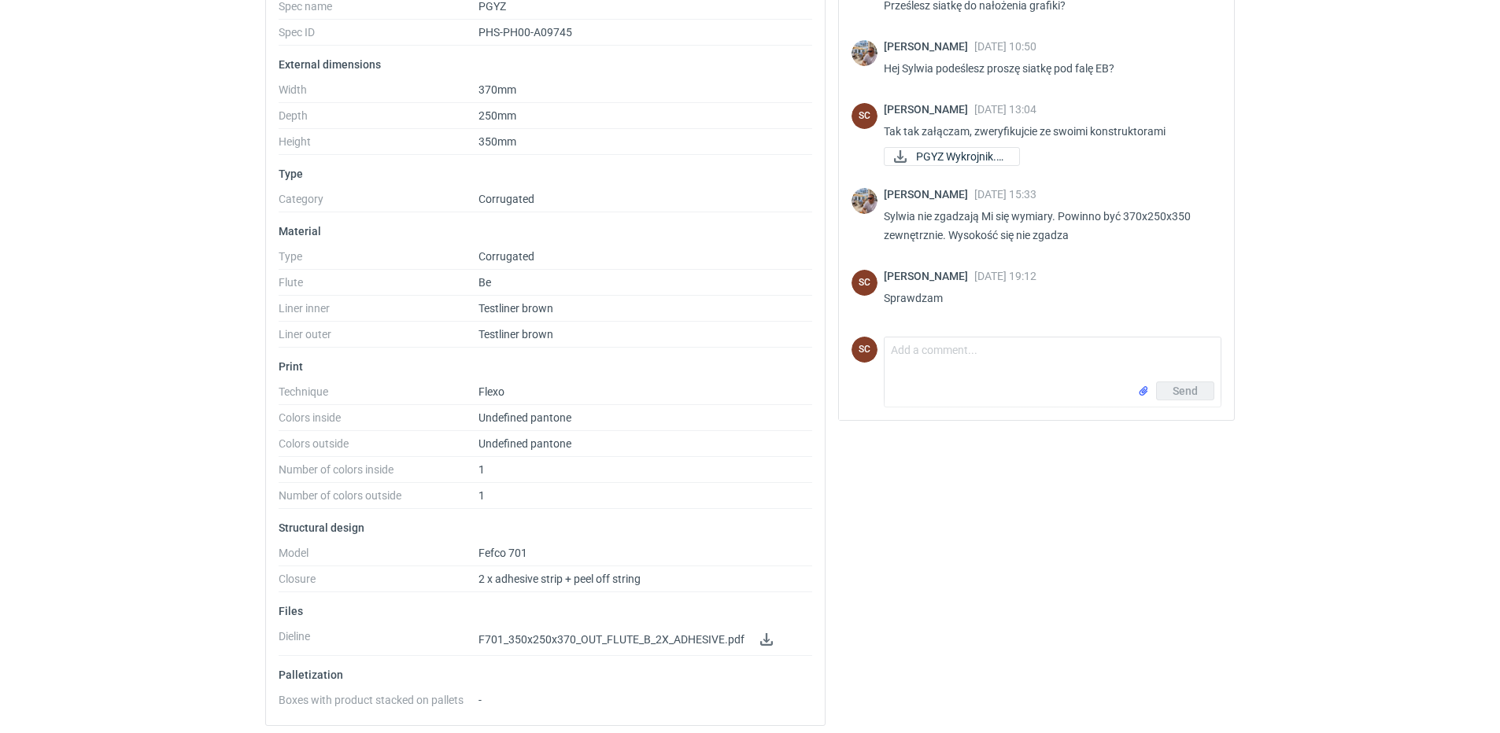
scroll to position [242, 0]
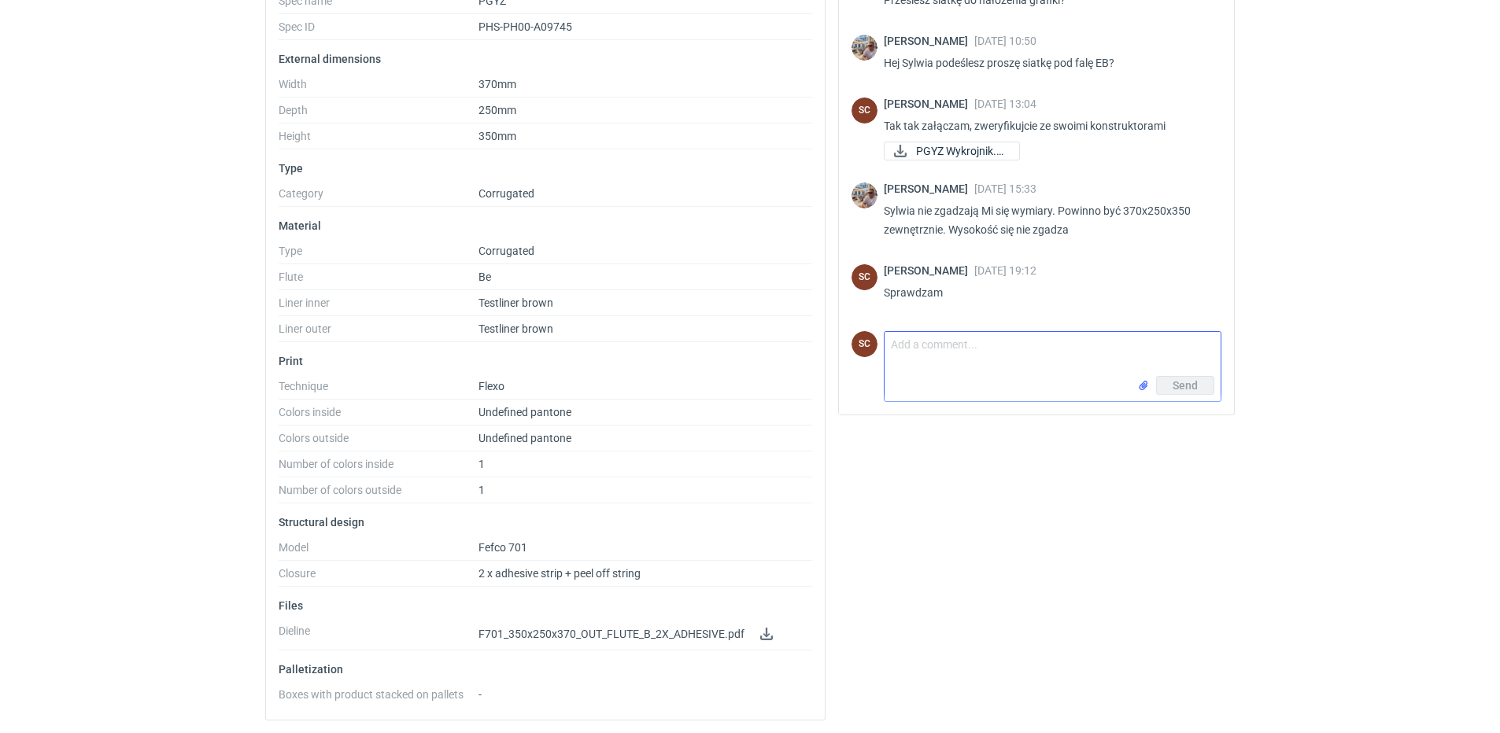
click at [958, 356] on textarea "Comment message" at bounding box center [1053, 354] width 336 height 44
type textarea "[PERSON_NAME]"
click at [1143, 383] on input "file" at bounding box center [1143, 386] width 13 height 17
click at [1184, 412] on span "Send" at bounding box center [1185, 413] width 25 height 11
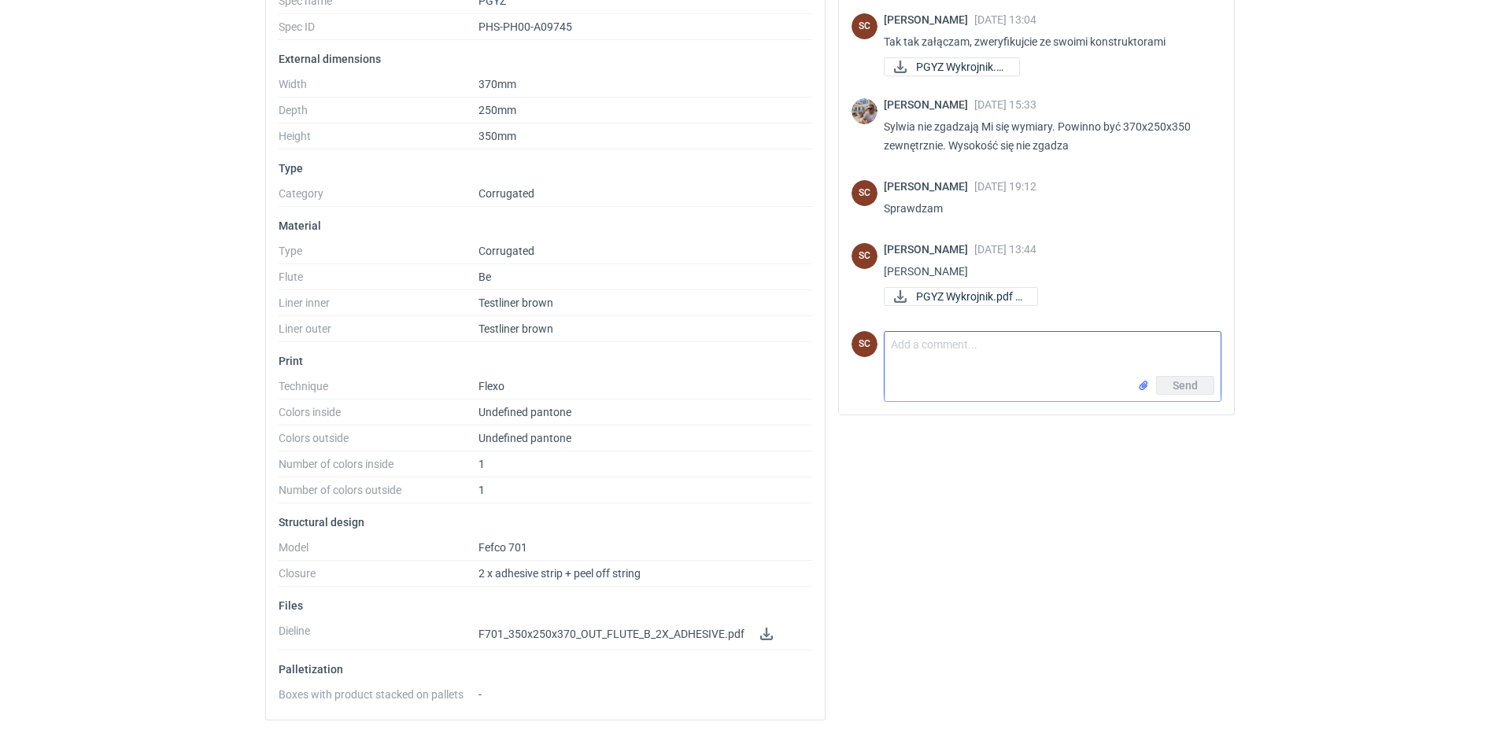
scroll to position [90, 0]
